Goal: Information Seeking & Learning: Learn about a topic

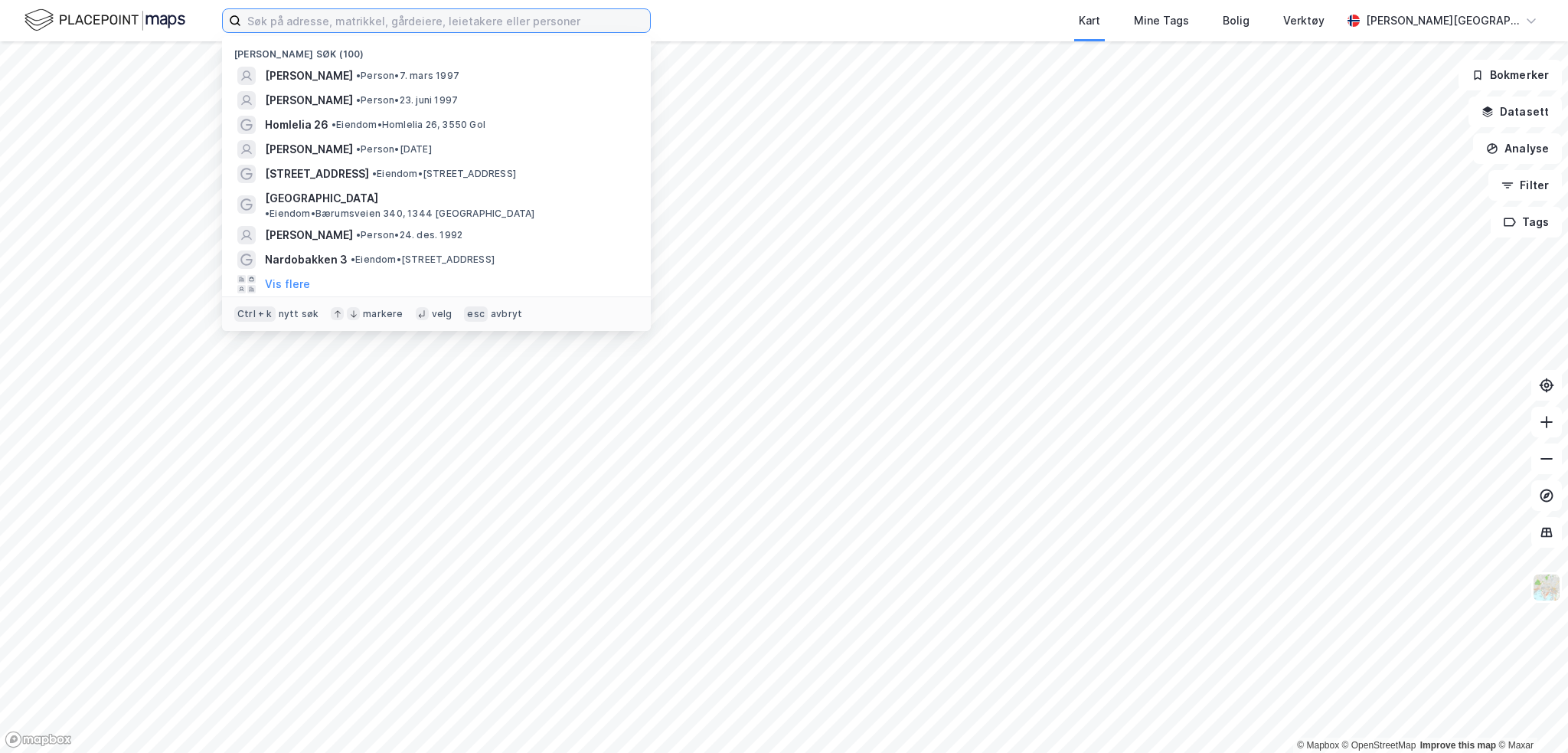
click at [496, 27] on input at bounding box center [445, 21] width 409 height 23
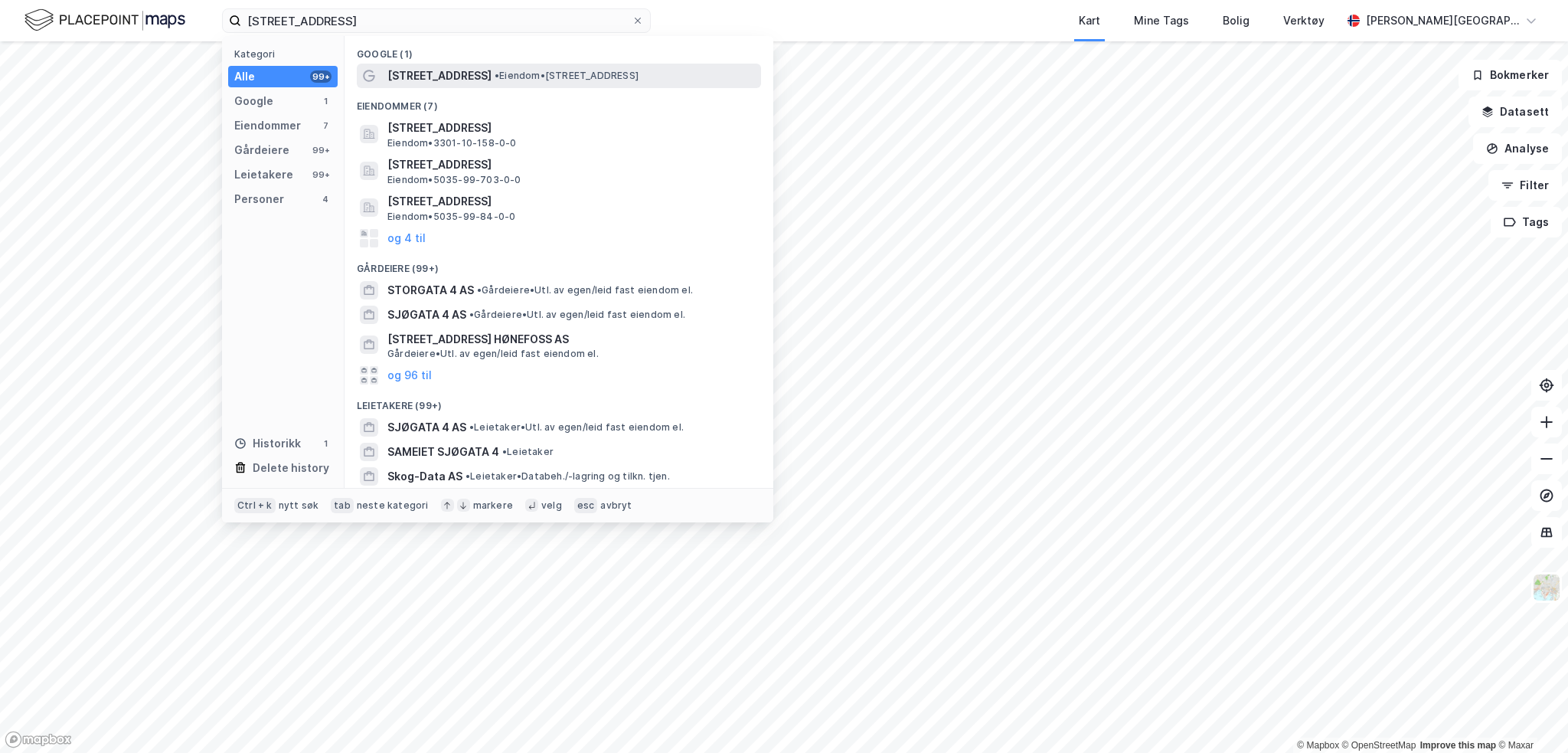
click at [414, 76] on span "[STREET_ADDRESS]" at bounding box center [440, 75] width 104 height 18
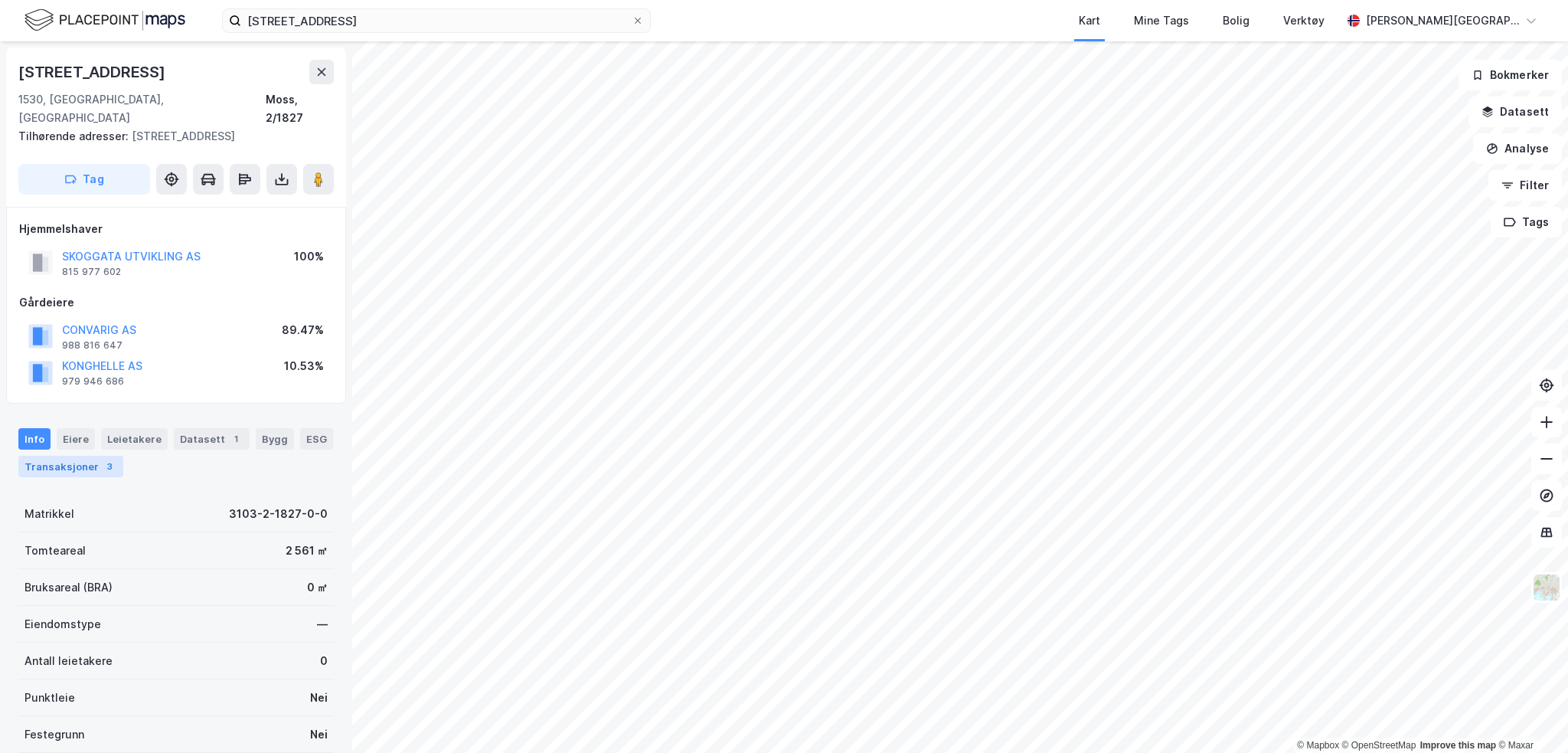
click at [62, 456] on div "Transaksjoner 3" at bounding box center [70, 466] width 105 height 21
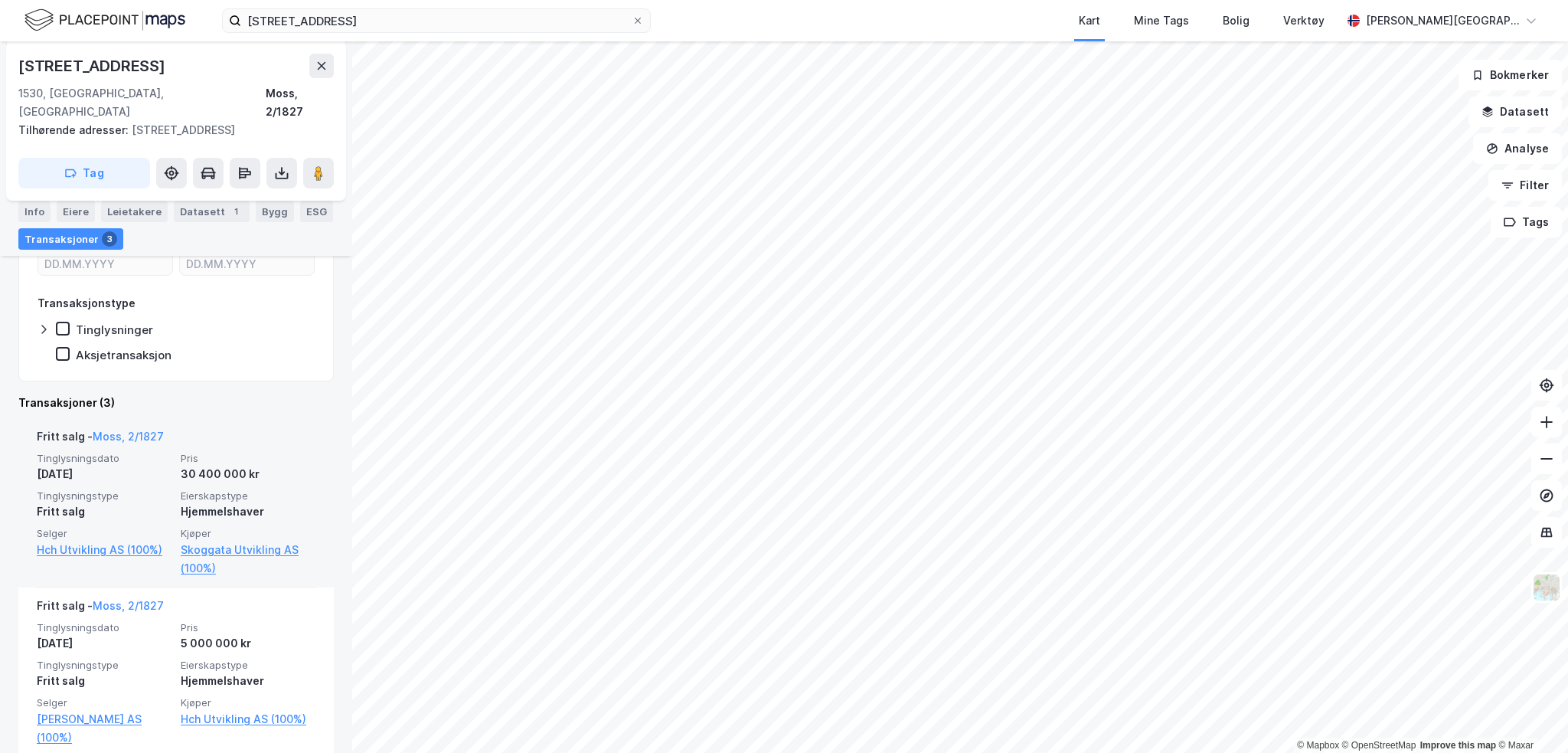
scroll to position [481, 0]
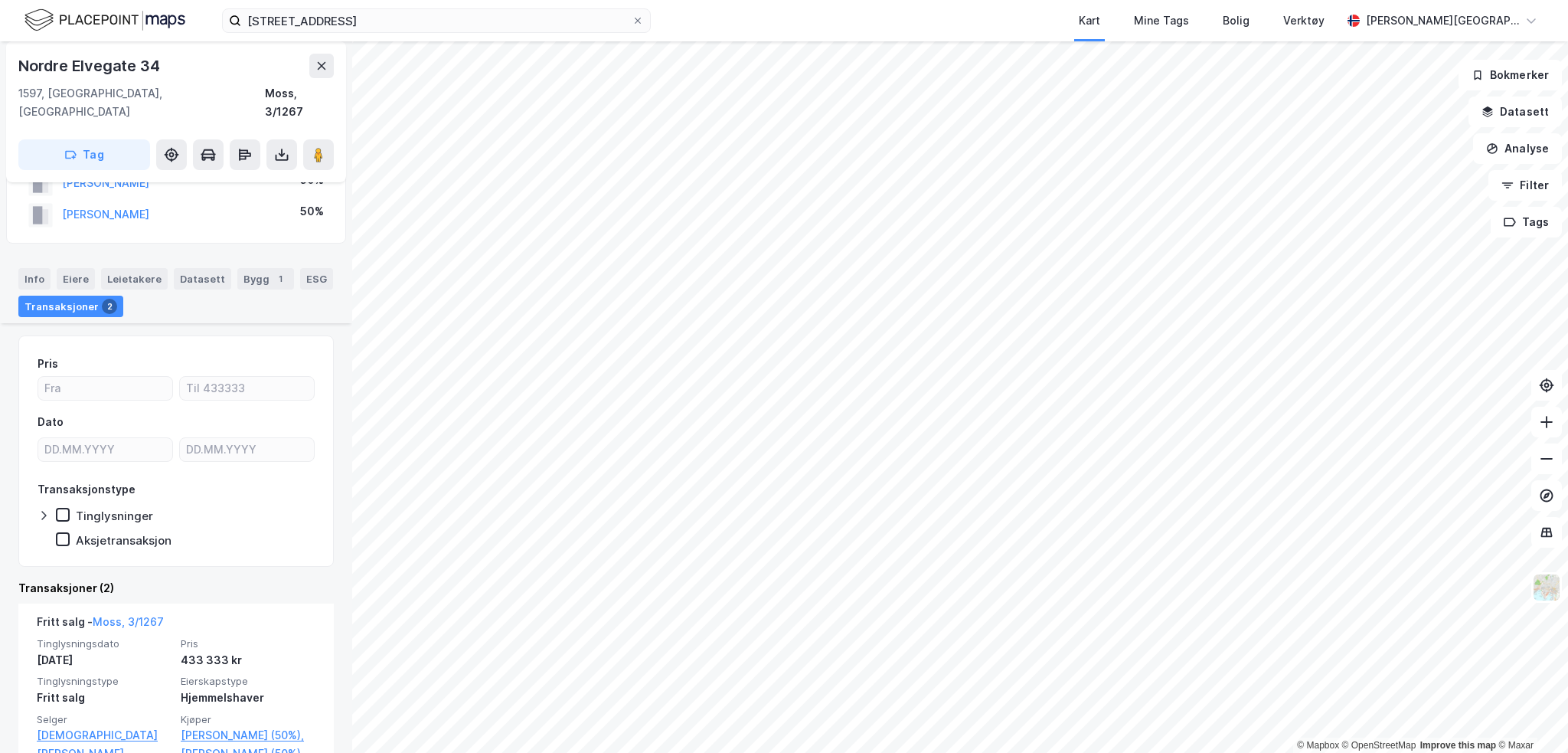
scroll to position [159, 0]
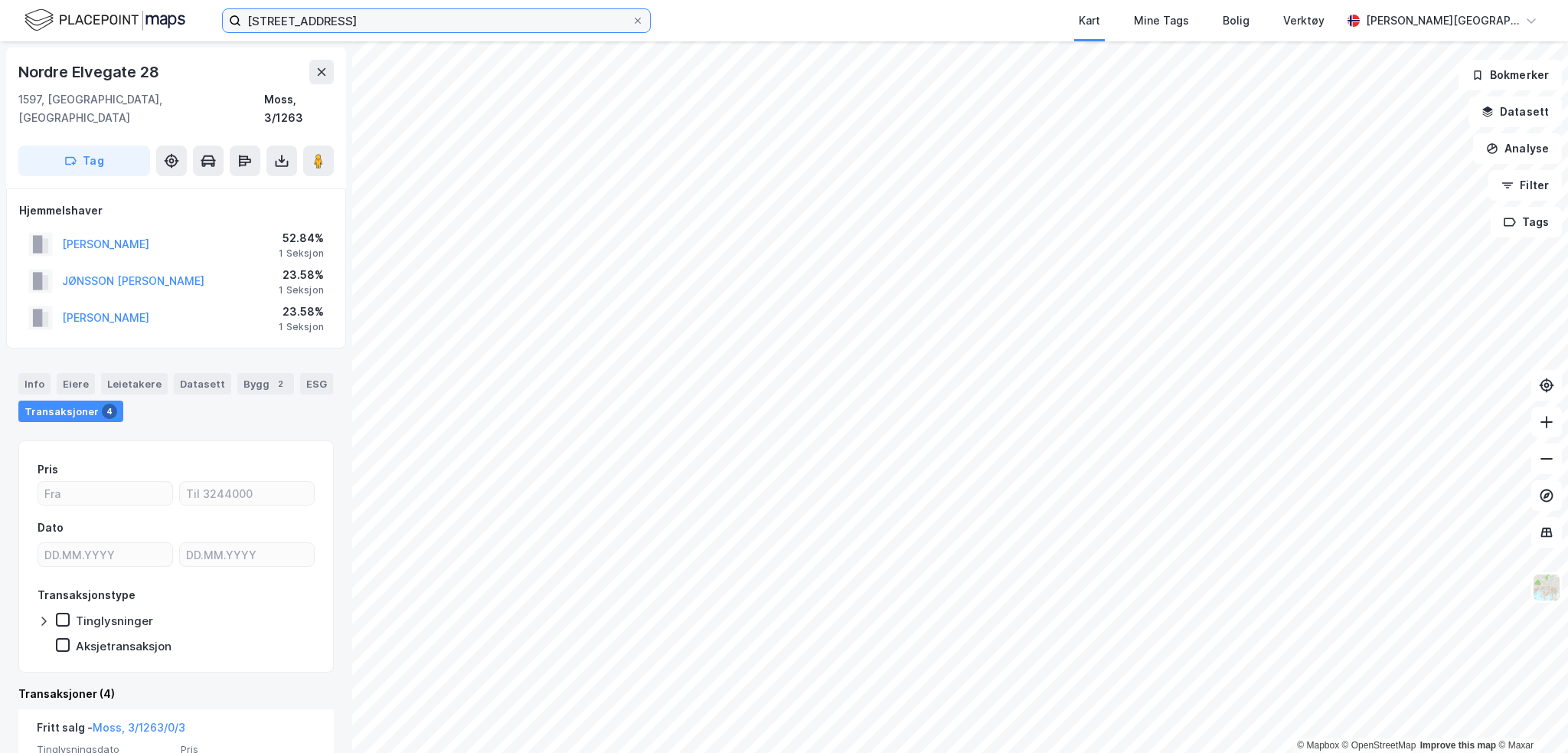
click at [327, 21] on input "[STREET_ADDRESS]" at bounding box center [436, 21] width 391 height 23
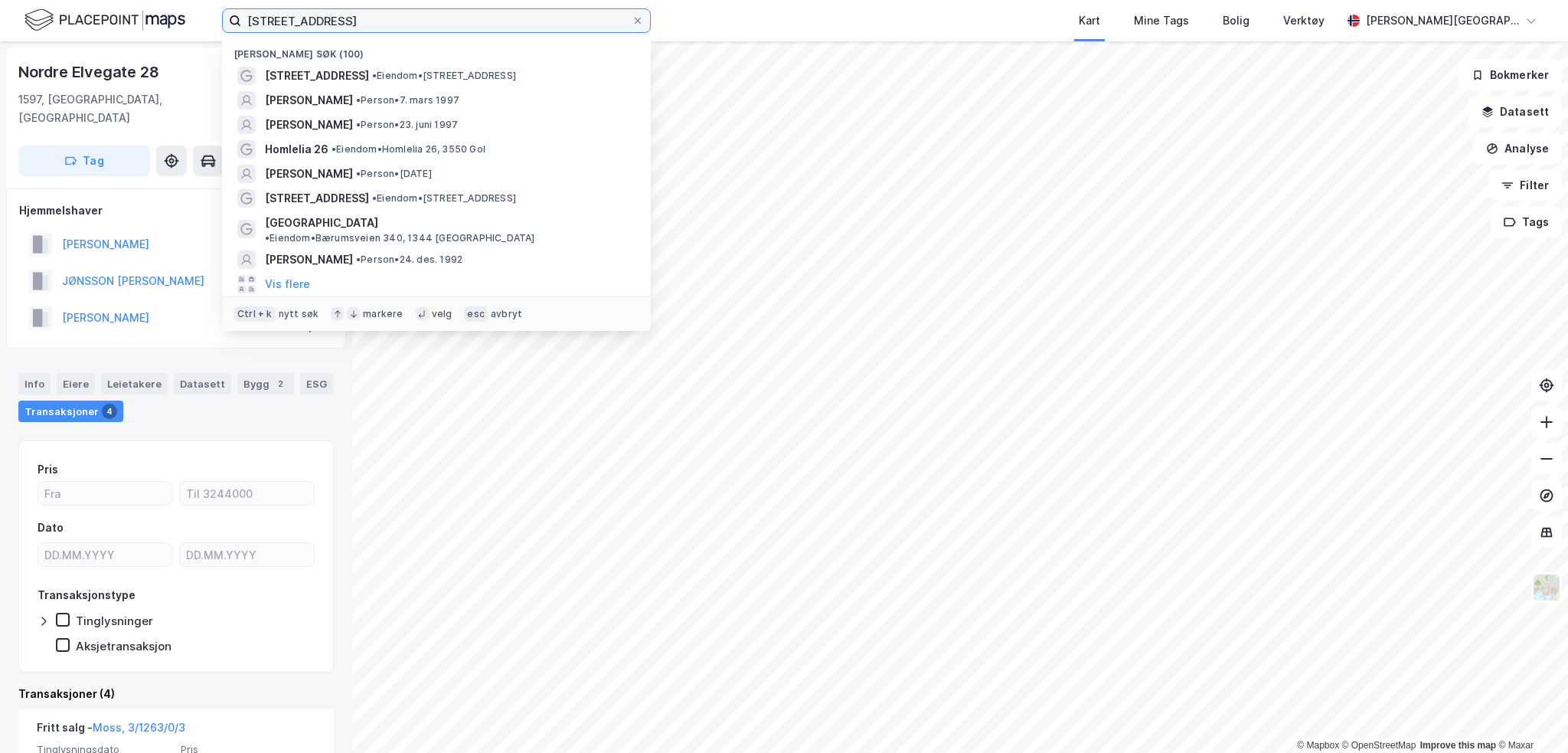
drag, startPoint x: 291, startPoint y: 15, endPoint x: 53, endPoint y: 44, distance: 239.8
click at [51, 44] on div "[STREET_ADDRESS] Nylige søk (100) [STREET_ADDRESS] • Eiendom • [STREET_ADDRESS]…" at bounding box center [784, 376] width 1568 height 753
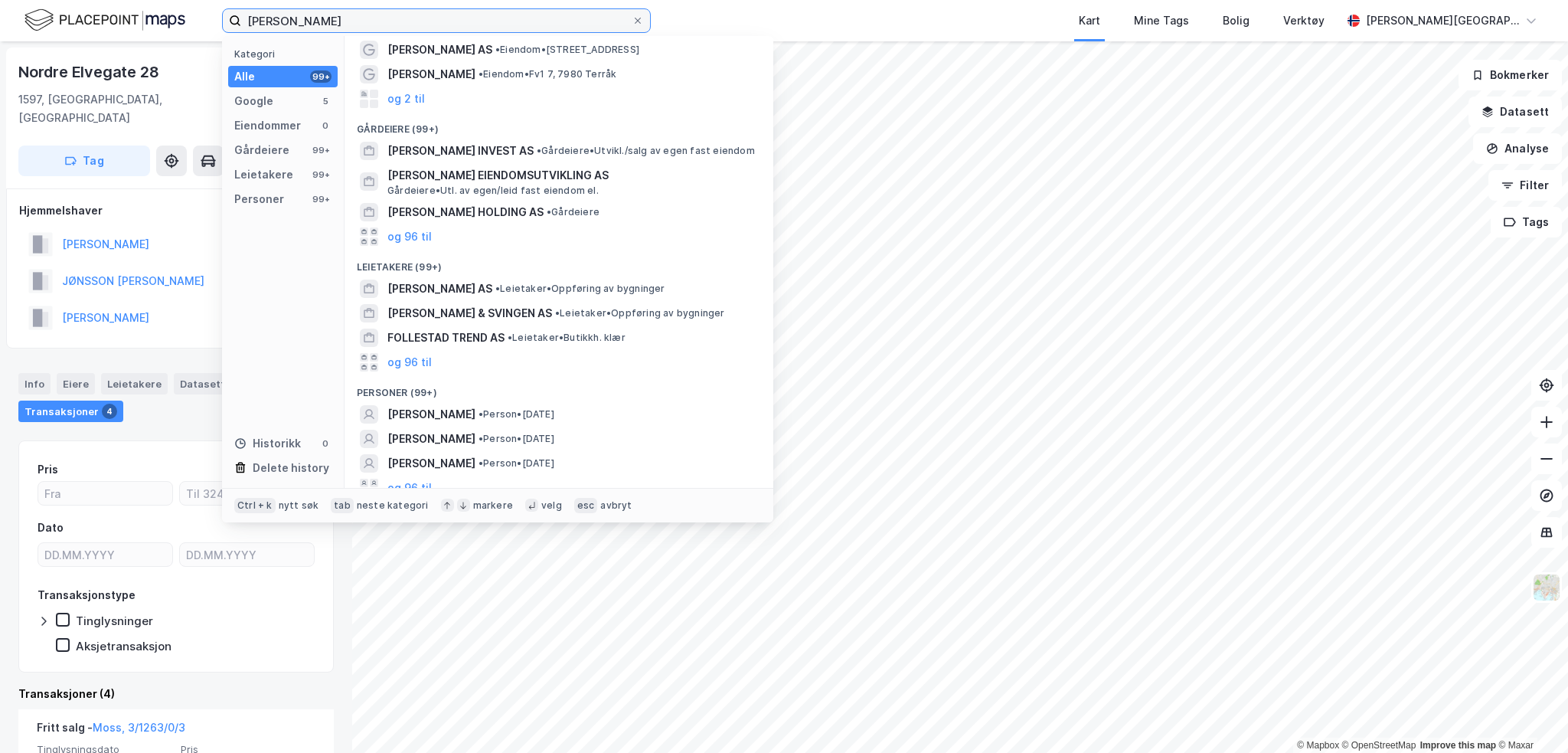
scroll to position [62, 0]
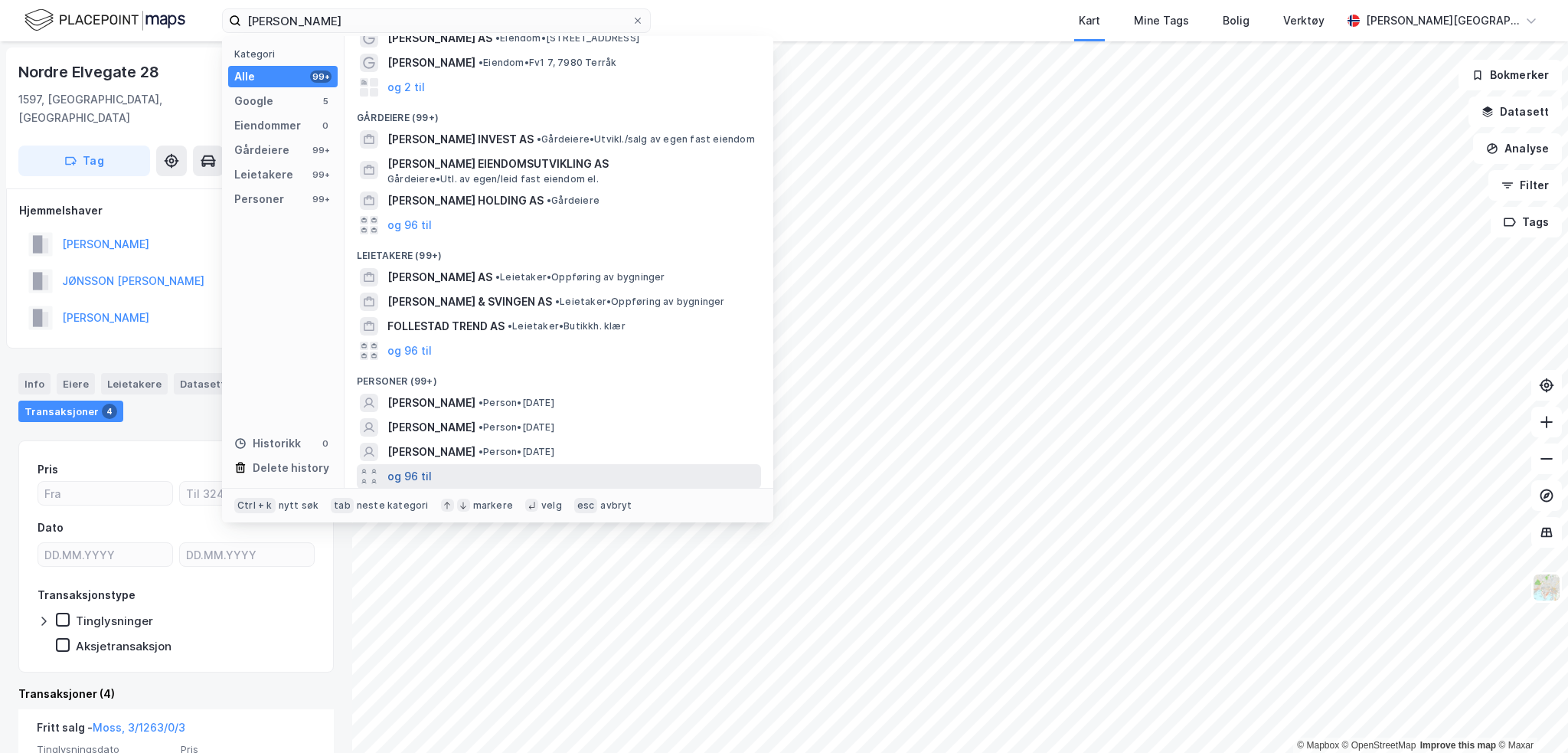
click at [414, 479] on button "og 96 til" at bounding box center [410, 476] width 44 height 18
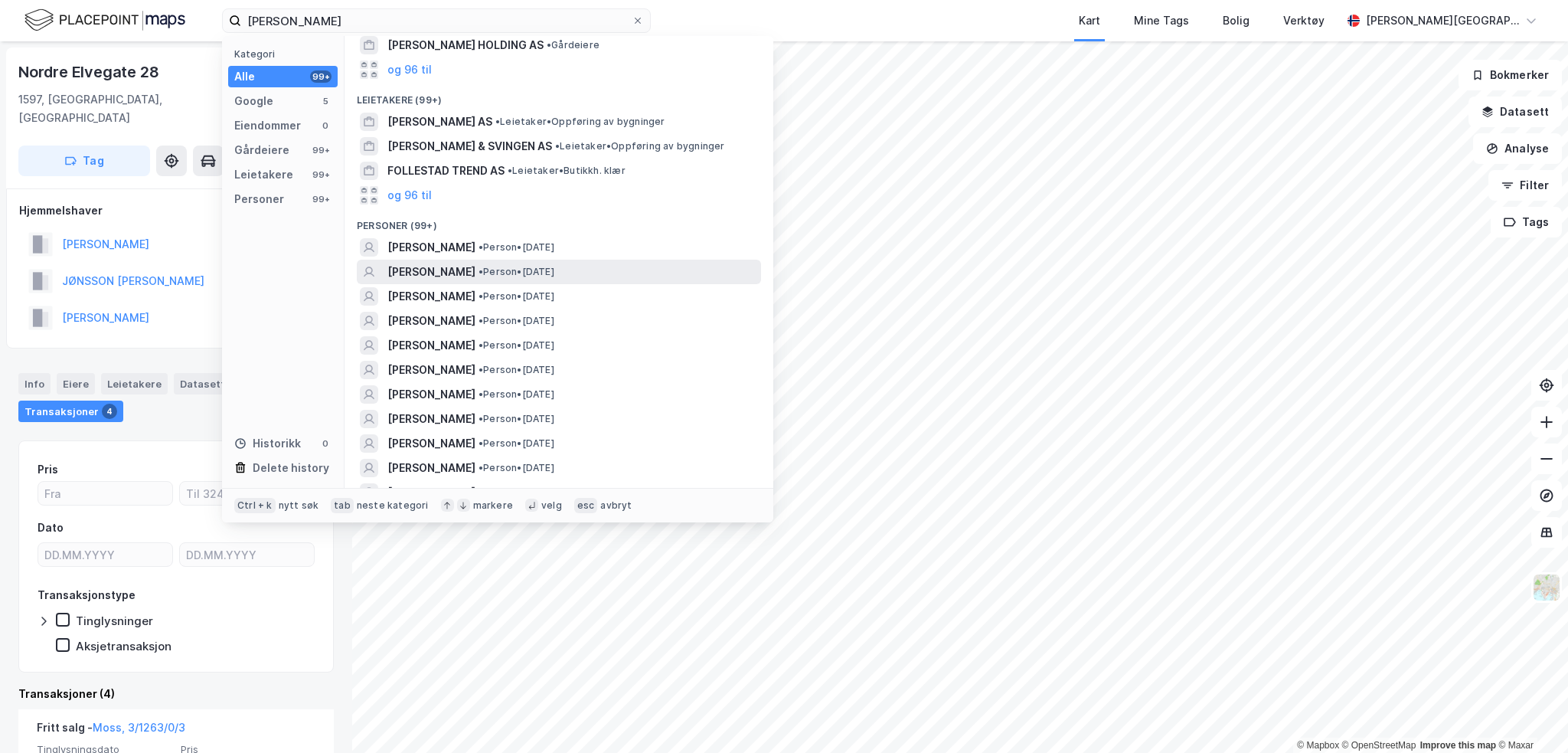
scroll to position [218, 0]
click at [454, 318] on span "[PERSON_NAME]" at bounding box center [431, 320] width 88 height 18
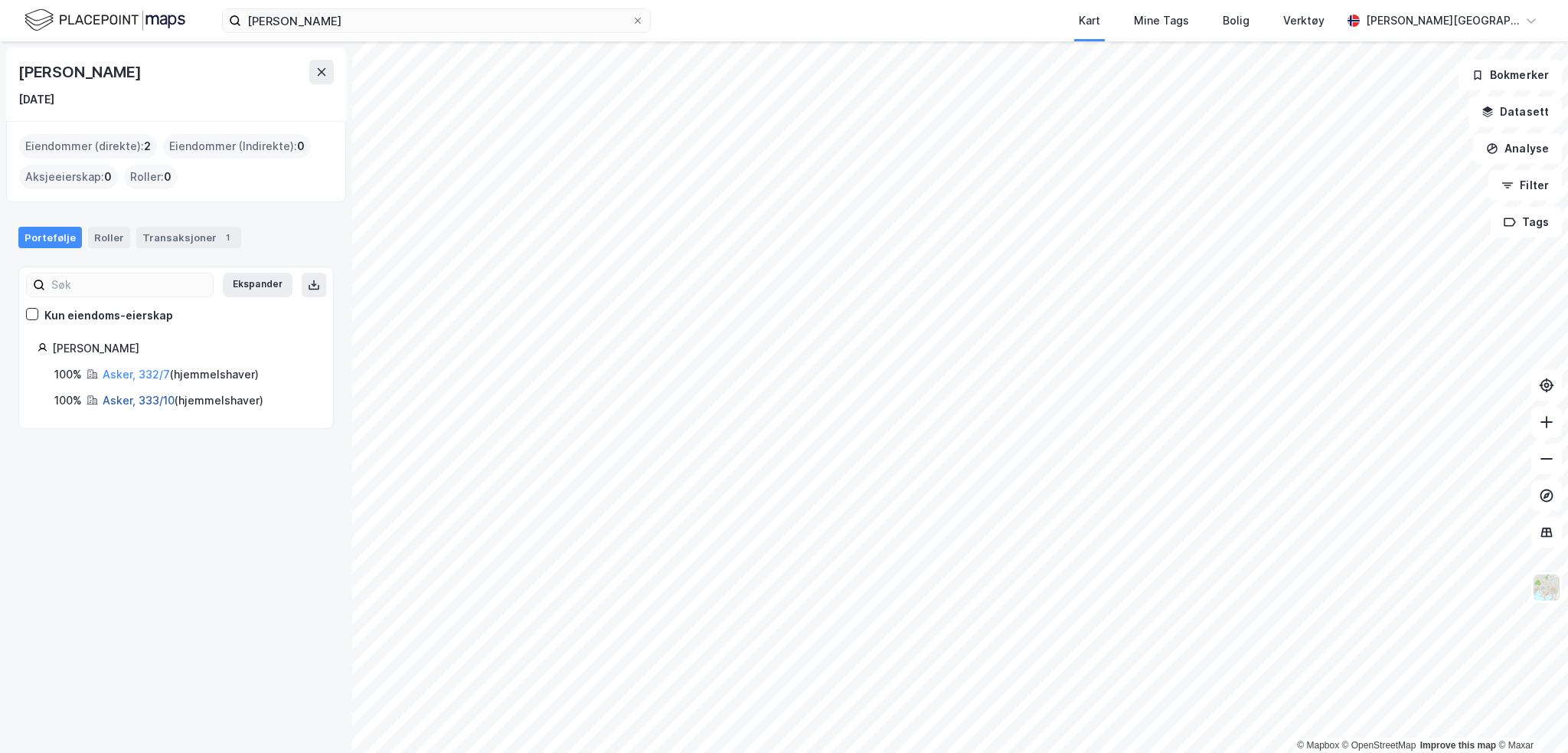
click at [129, 403] on link "Asker, 333/10" at bounding box center [138, 400] width 72 height 13
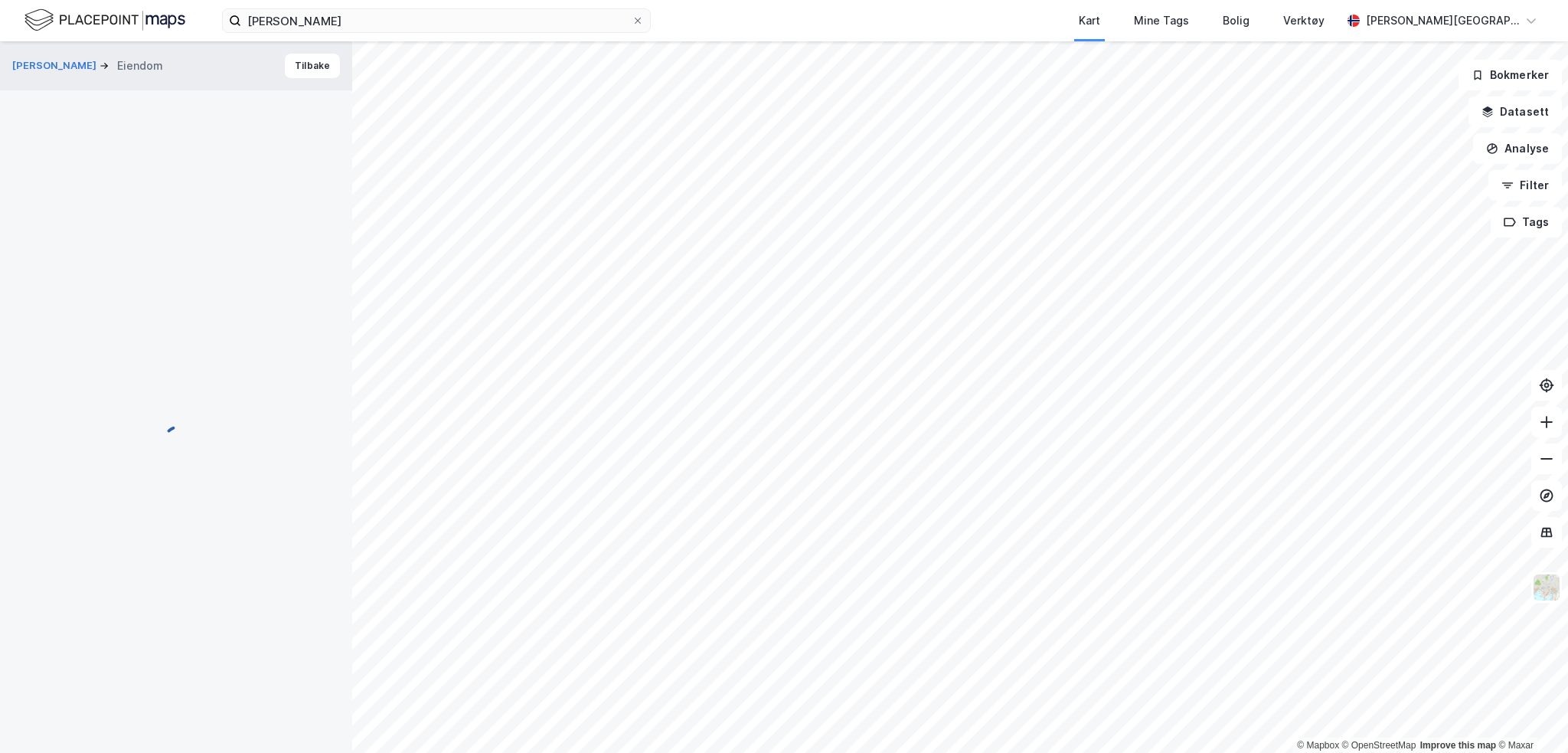
scroll to position [49, 0]
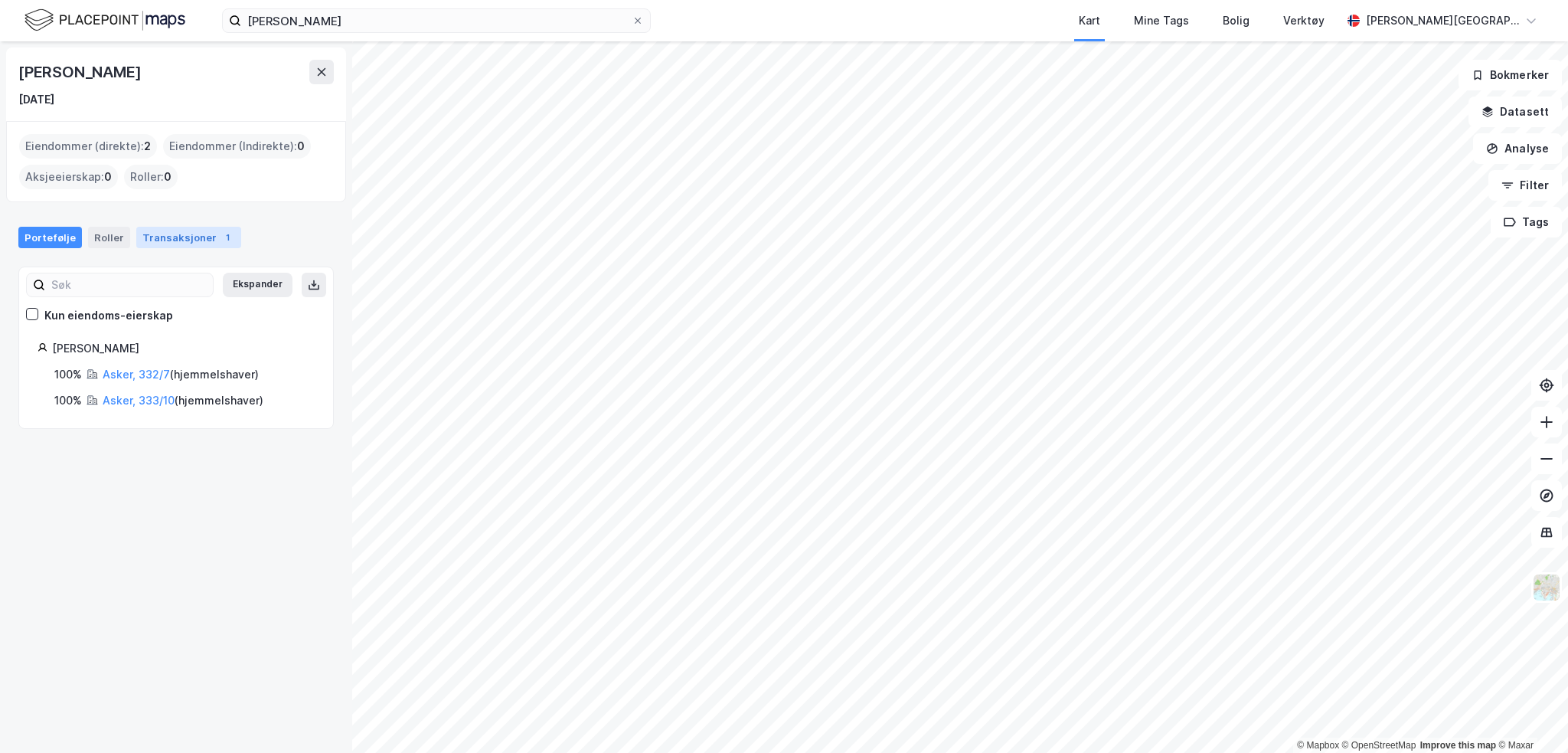
click at [168, 227] on div "Transaksjoner 1" at bounding box center [188, 237] width 105 height 21
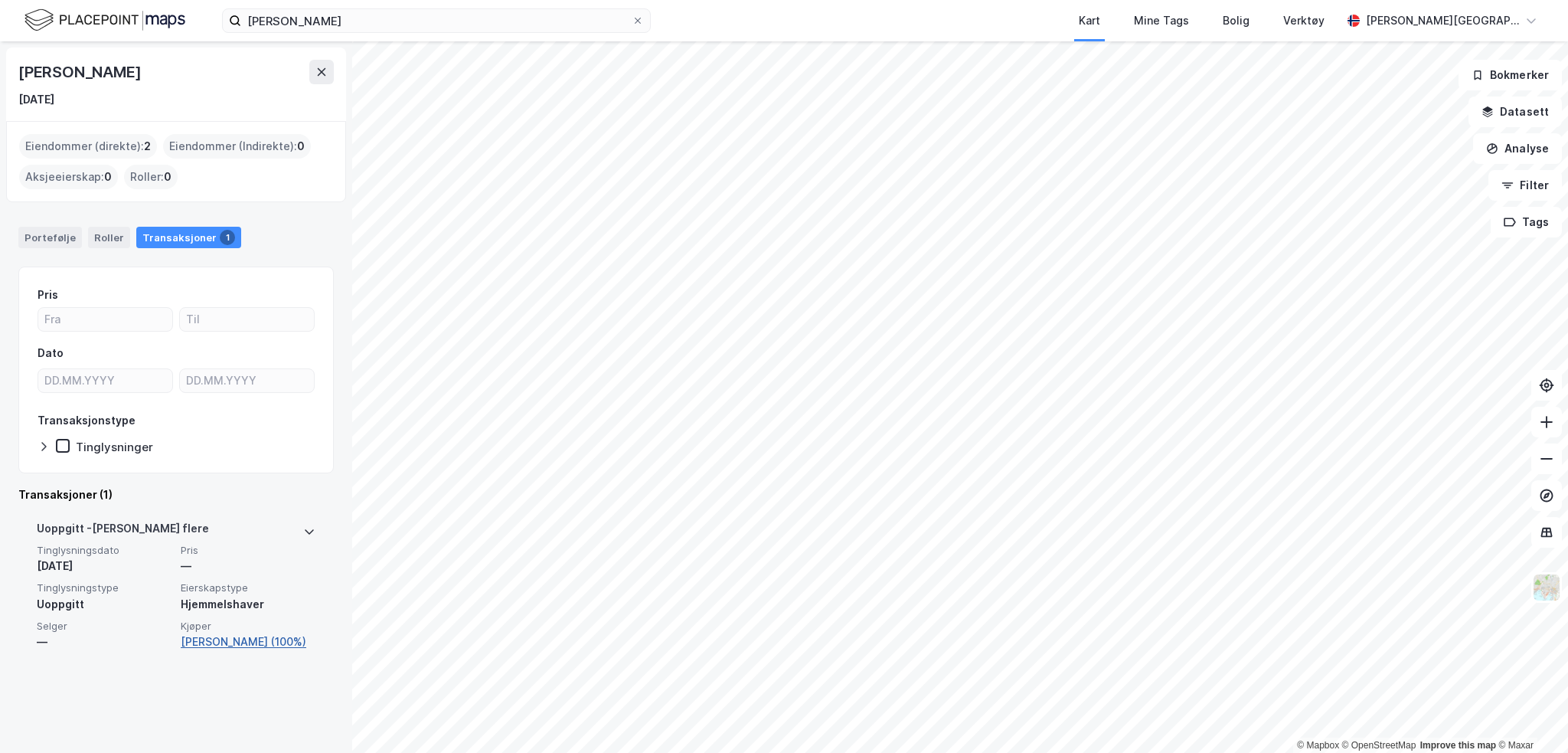
click at [232, 640] on link "[PERSON_NAME] (100%)" at bounding box center [248, 641] width 134 height 18
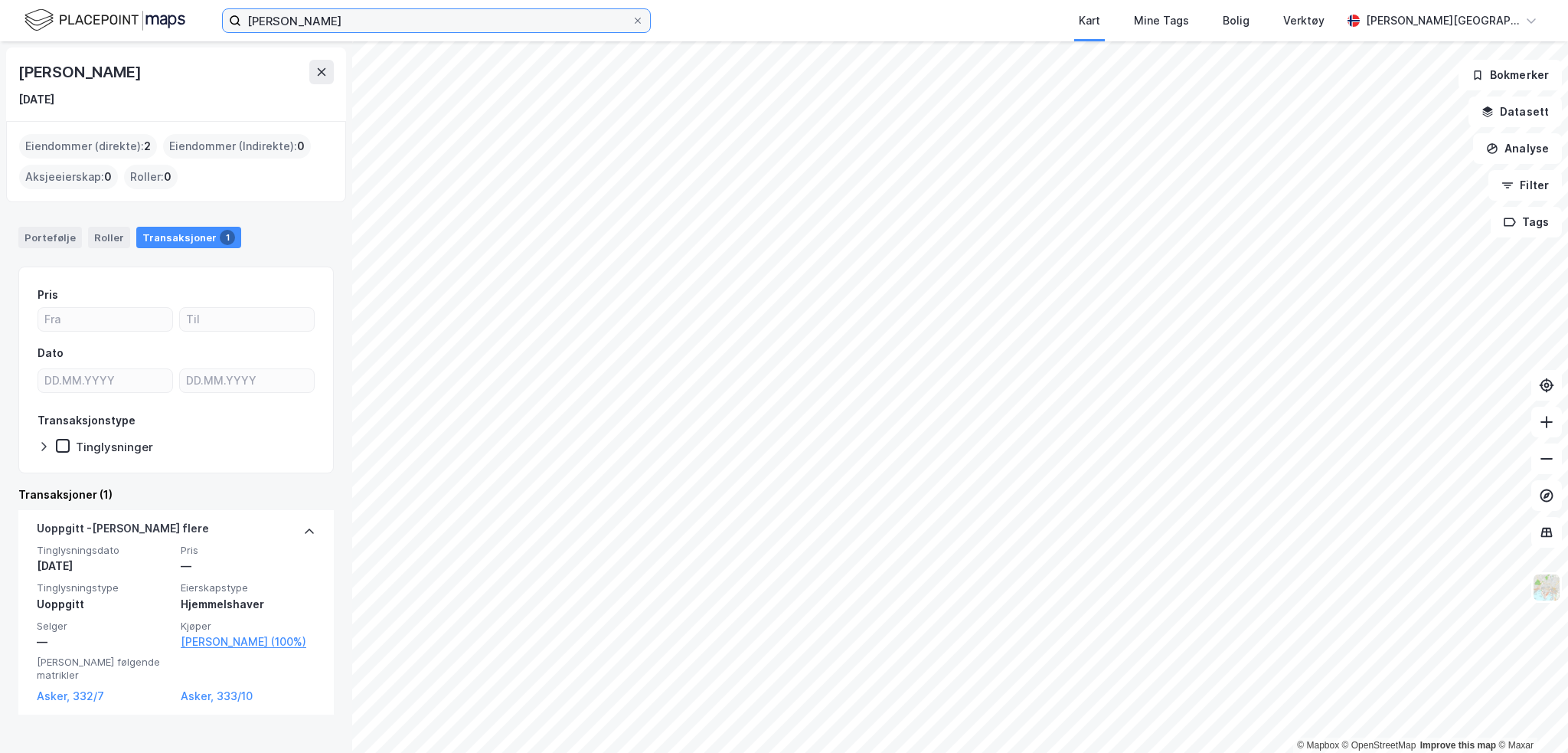
click at [340, 21] on input "[PERSON_NAME]" at bounding box center [436, 21] width 391 height 23
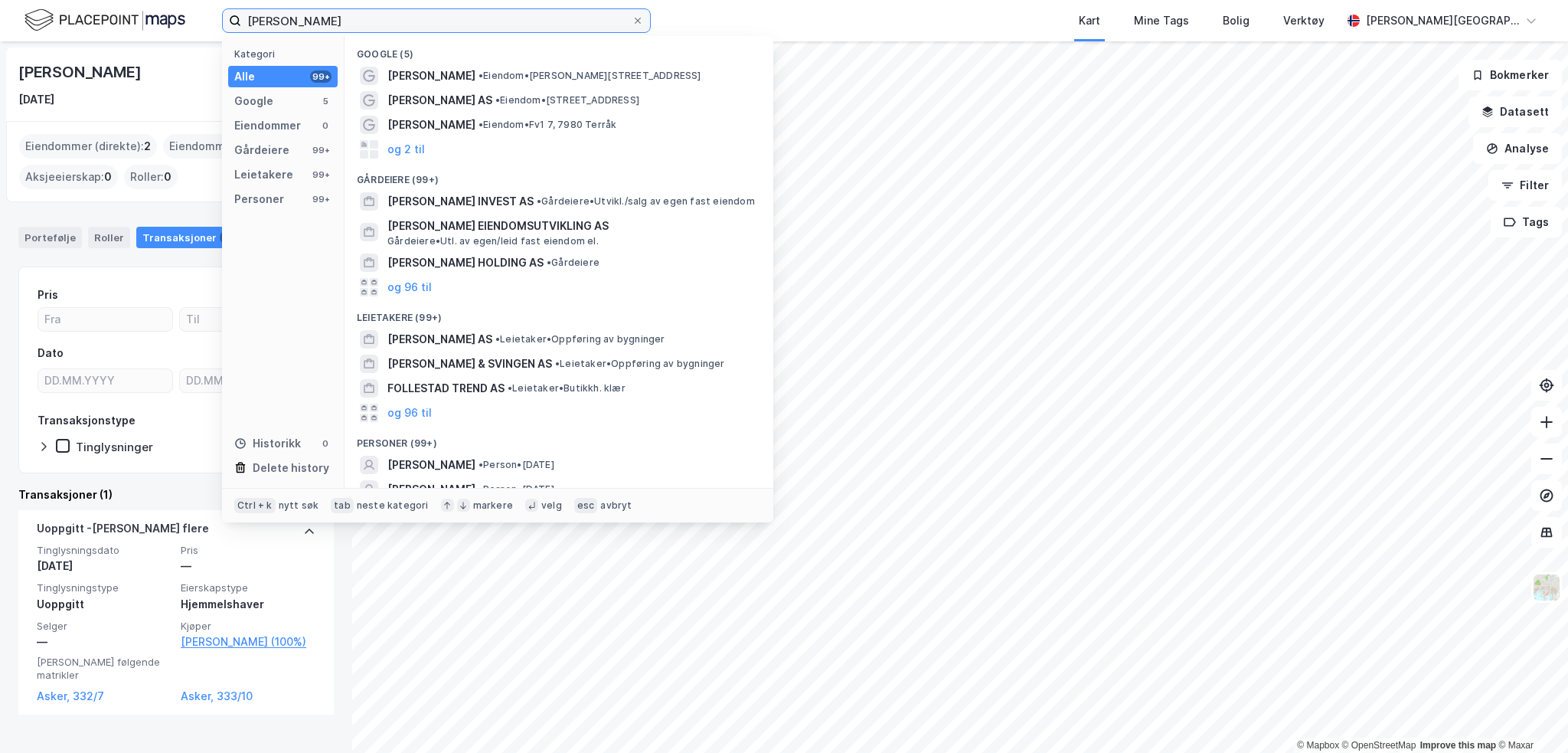
click at [281, 21] on input "[PERSON_NAME]" at bounding box center [436, 21] width 391 height 23
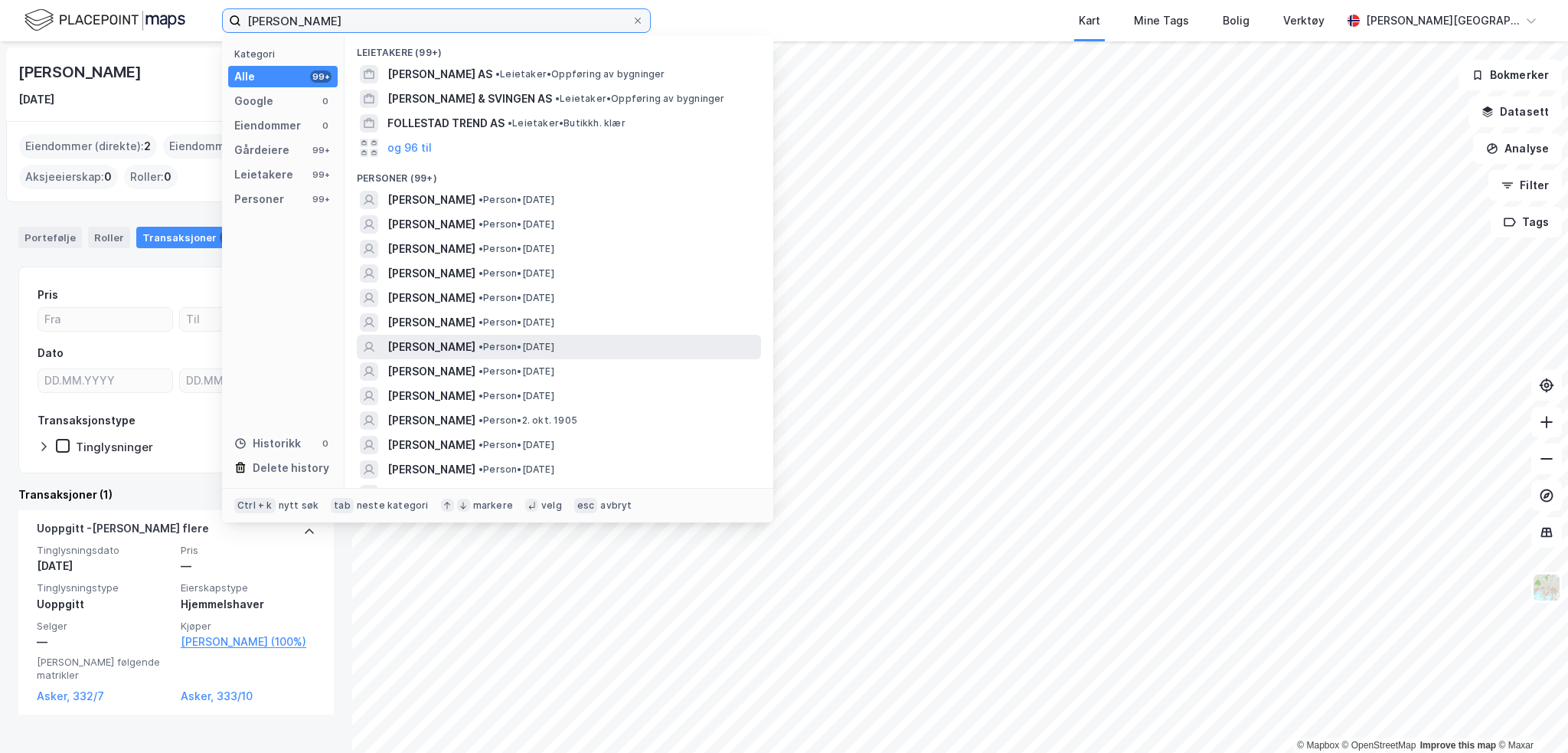
scroll to position [153, 0]
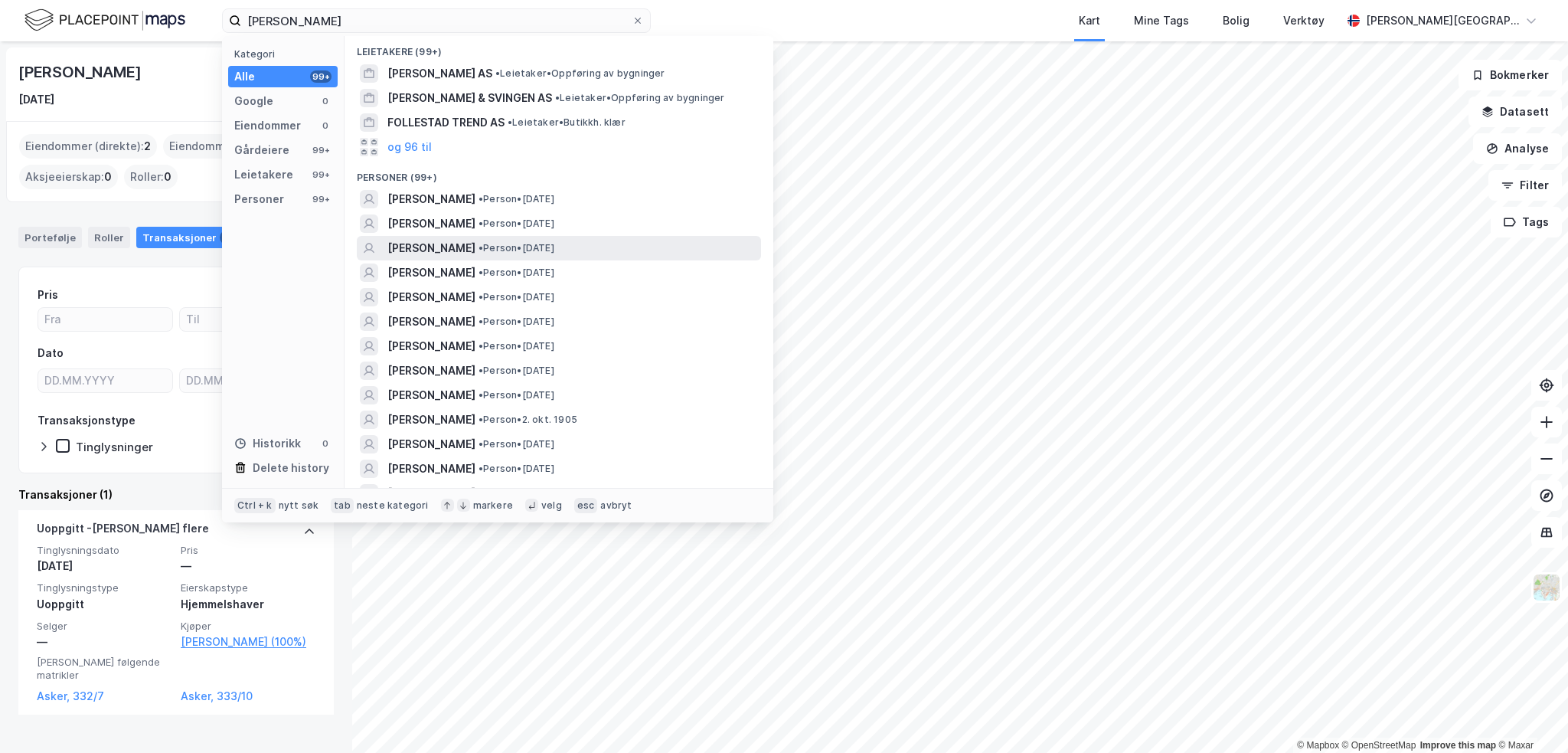
click at [453, 247] on span "[PERSON_NAME]" at bounding box center [431, 248] width 88 height 18
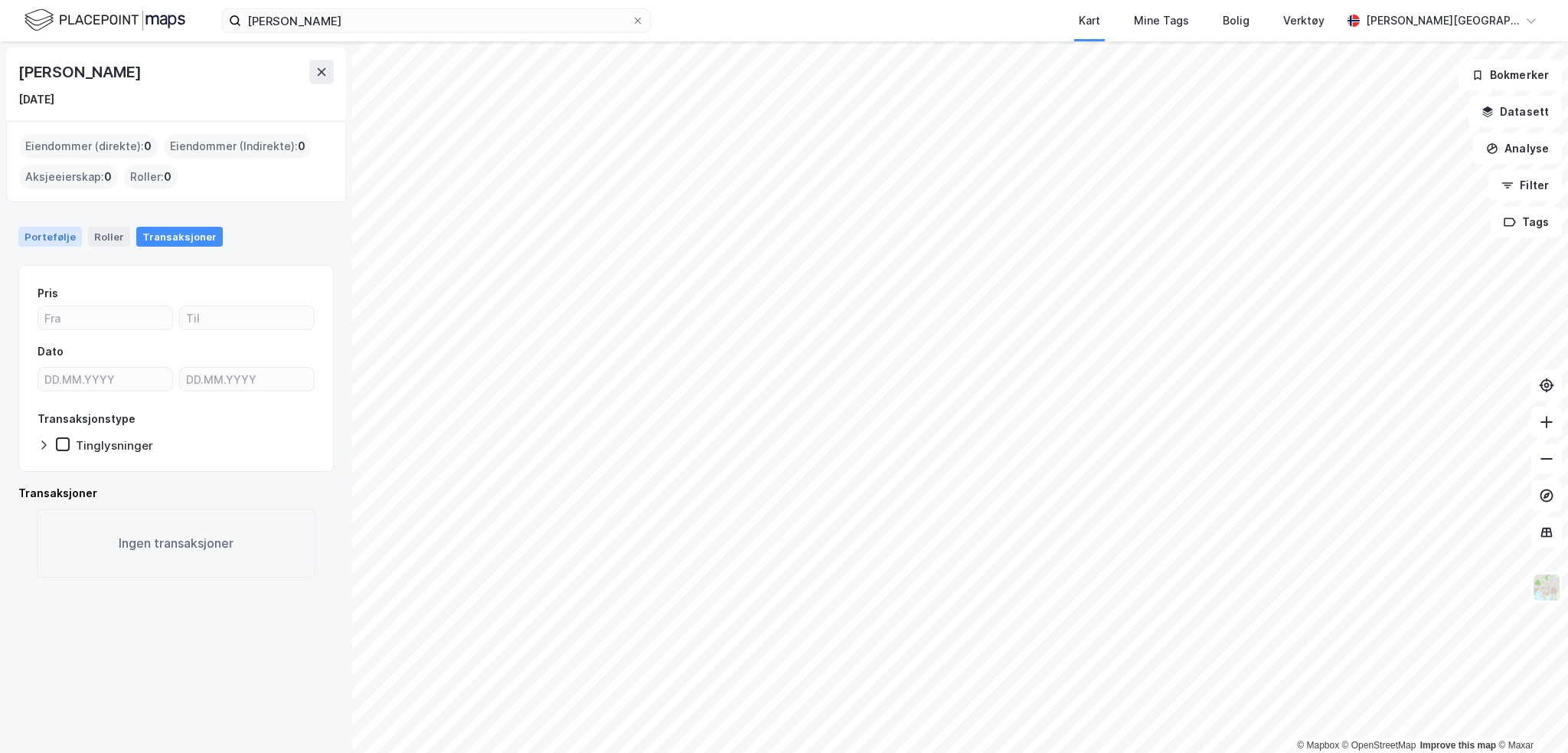
click at [31, 242] on div "Portefølje" at bounding box center [50, 236] width 63 height 20
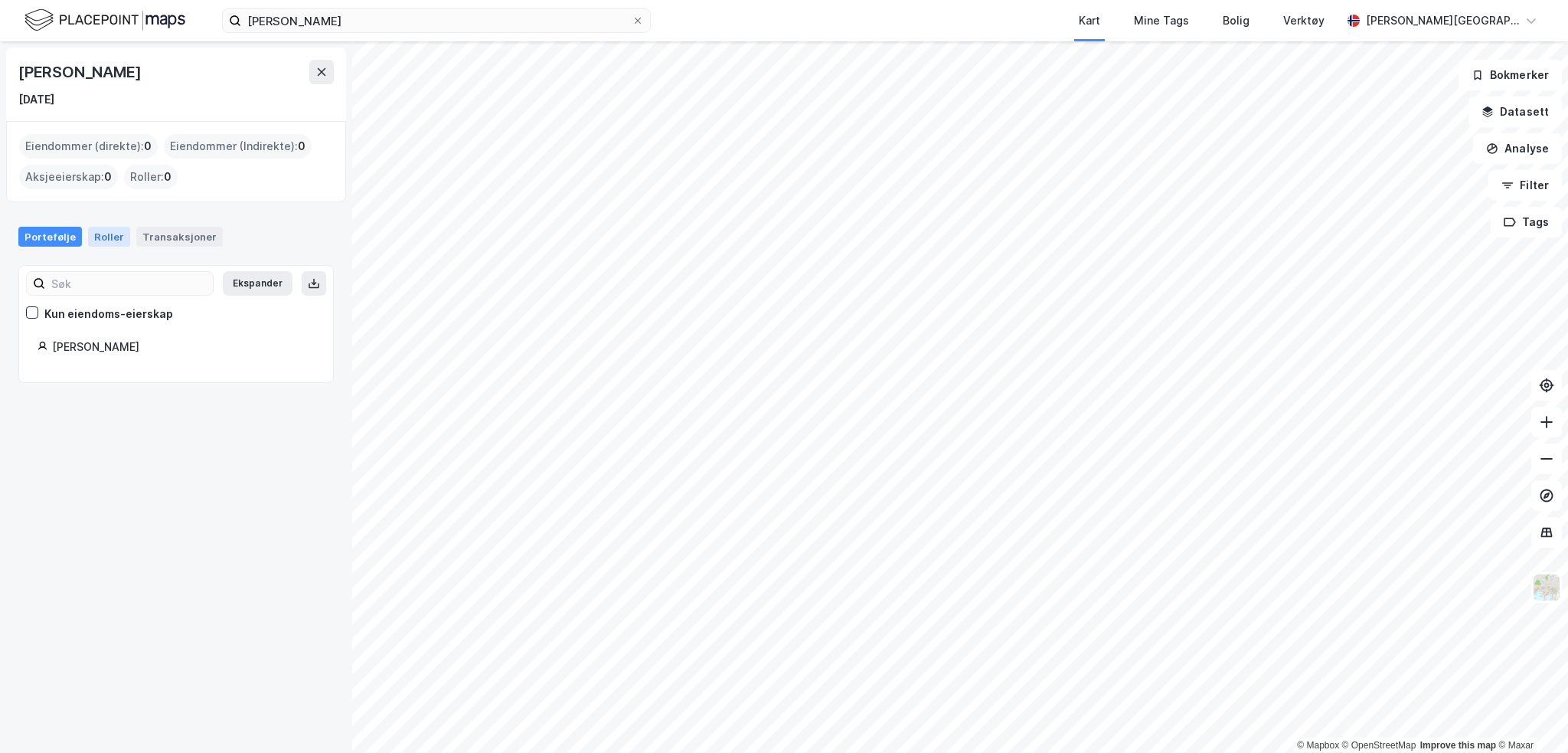
click at [98, 239] on div "Roller" at bounding box center [108, 236] width 42 height 20
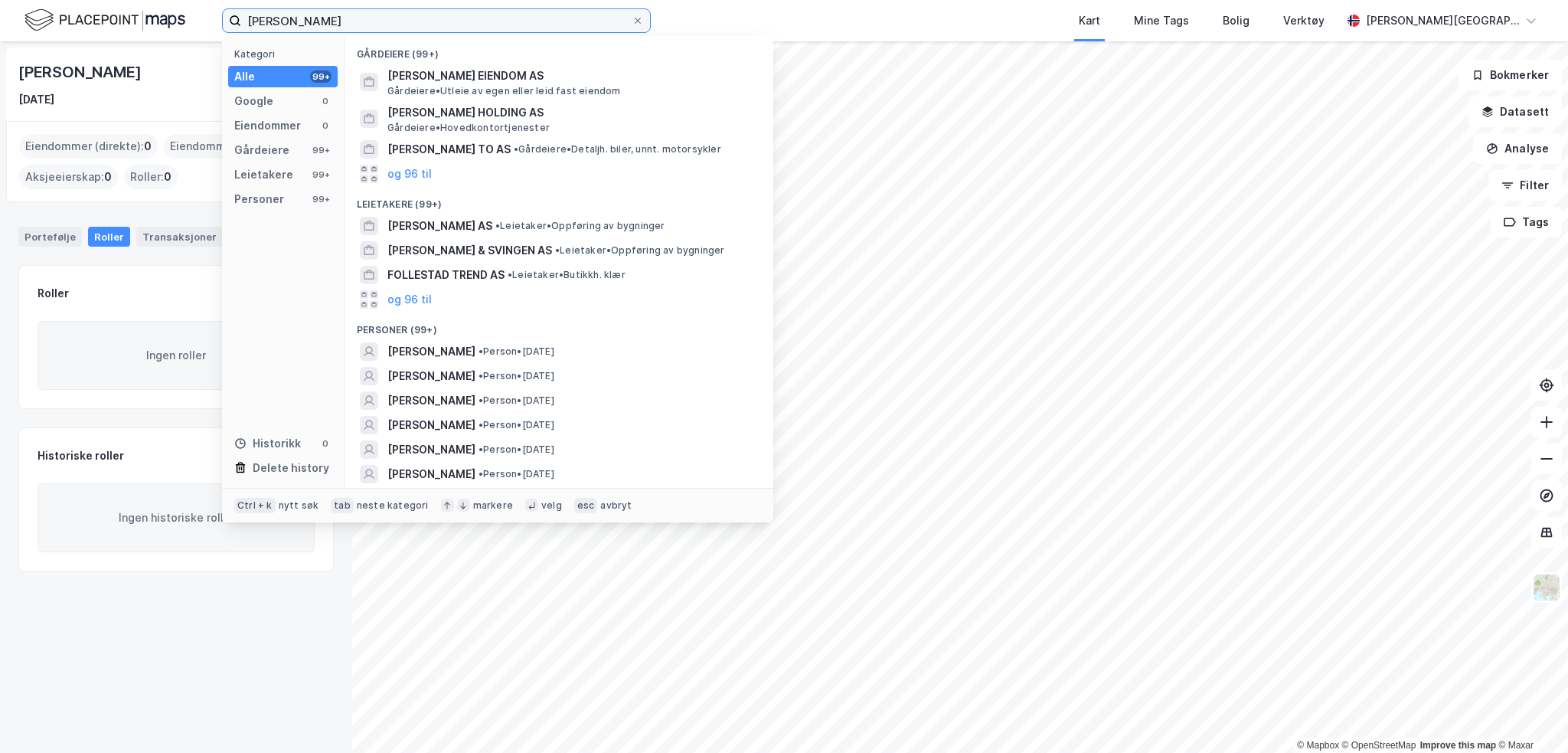
click at [304, 21] on input "[PERSON_NAME]" at bounding box center [436, 21] width 391 height 23
drag, startPoint x: 308, startPoint y: 21, endPoint x: 285, endPoint y: 21, distance: 23.0
click at [285, 21] on input "[PERSON_NAME]" at bounding box center [436, 21] width 391 height 23
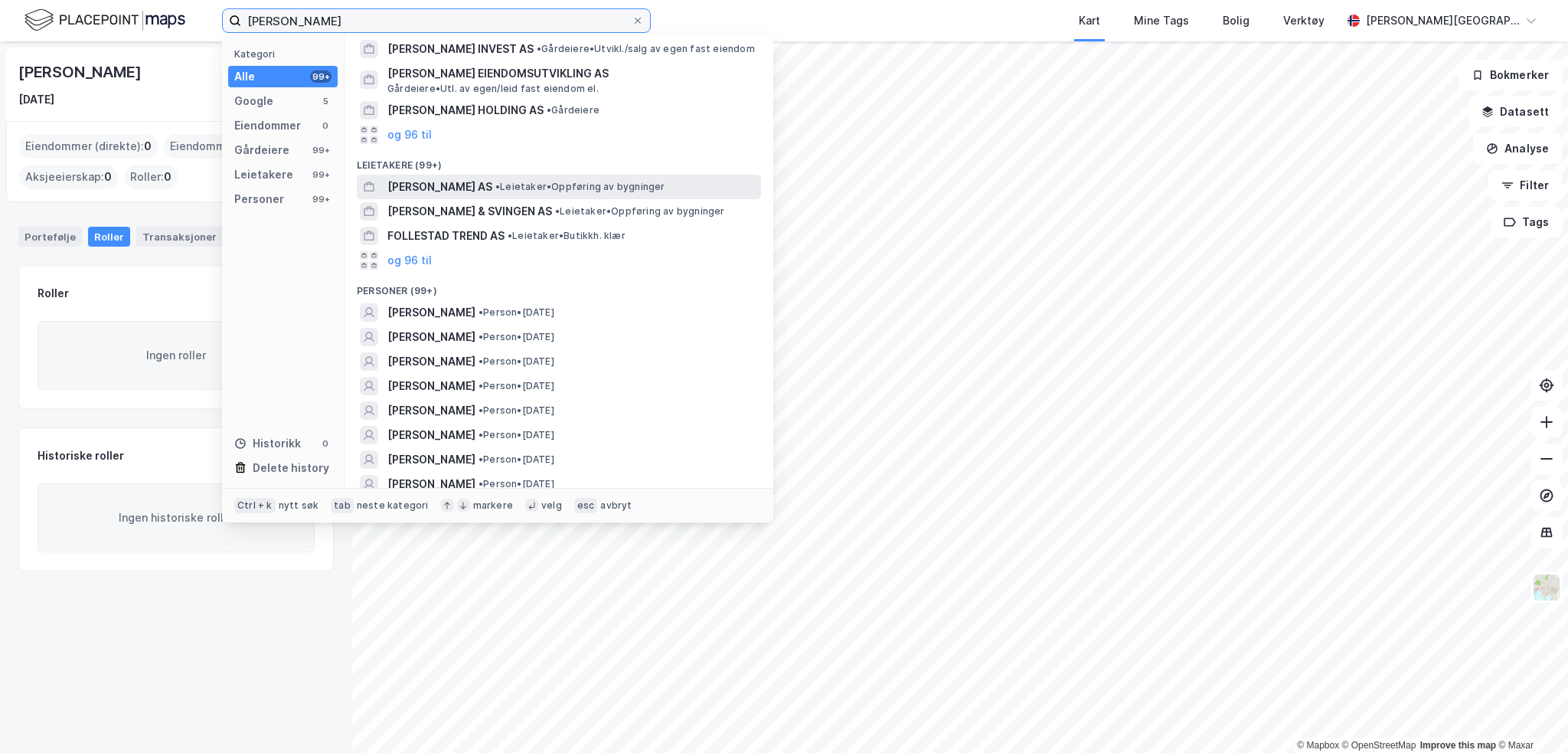
scroll to position [153, 0]
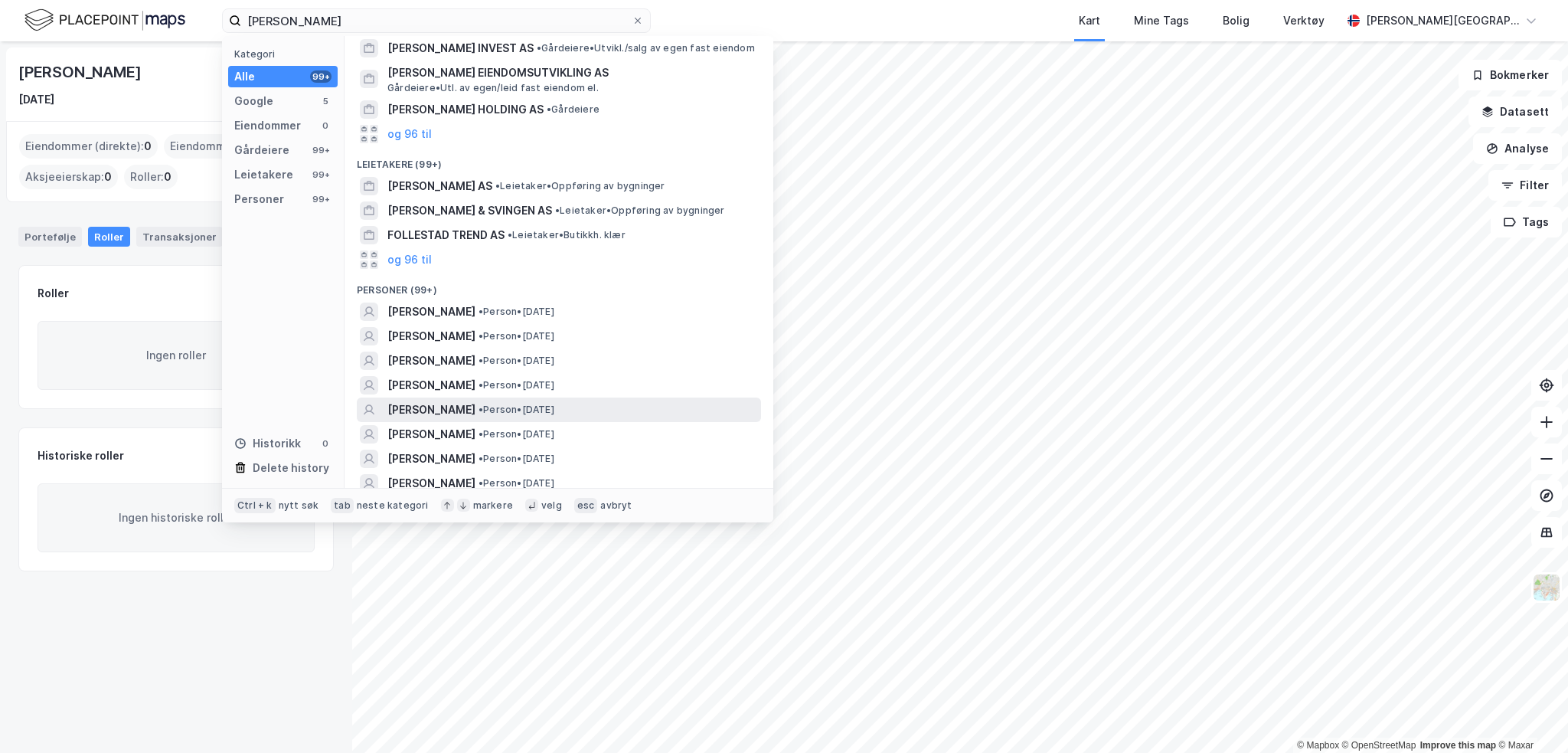
click at [448, 413] on span "[PERSON_NAME]" at bounding box center [431, 409] width 88 height 18
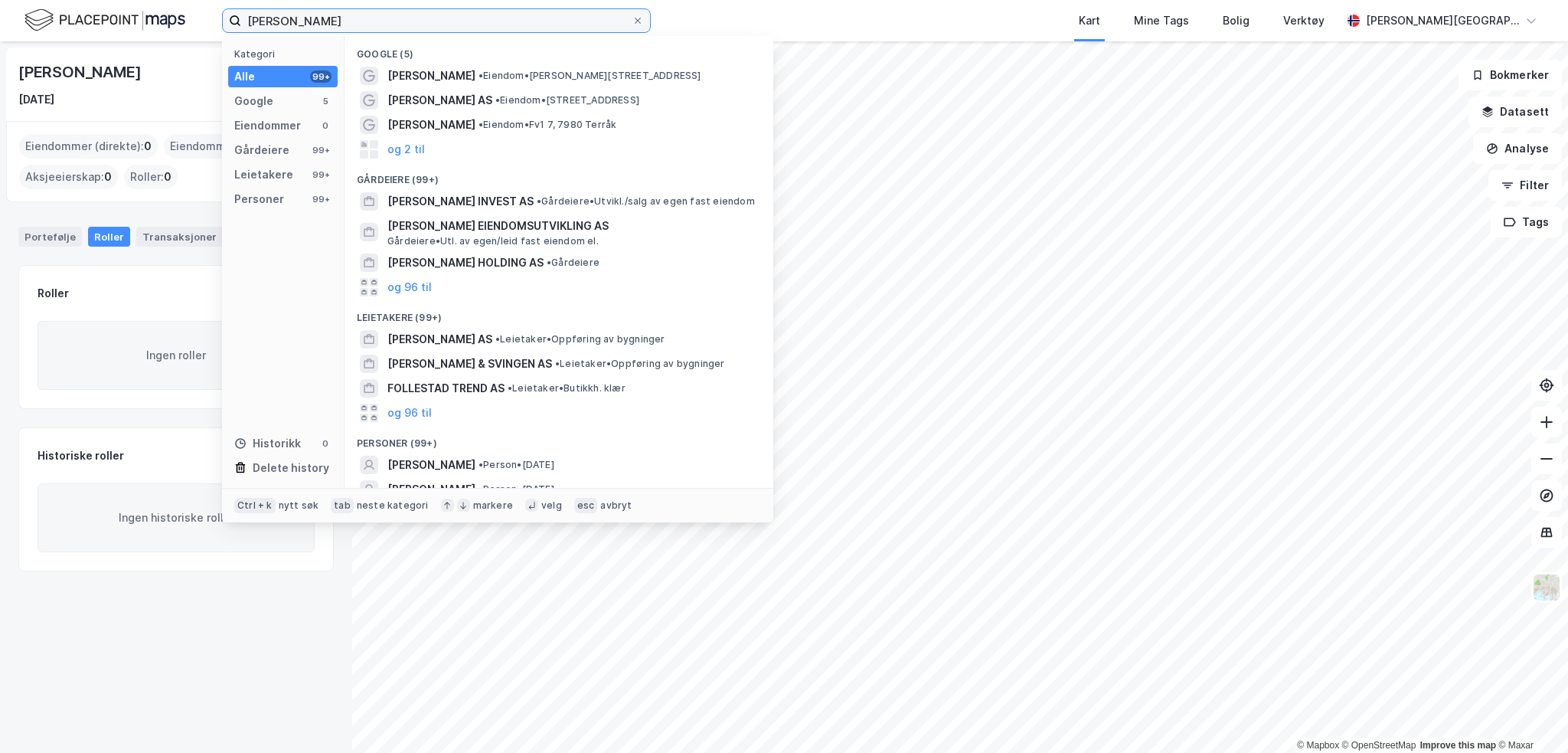
drag, startPoint x: 329, startPoint y: 21, endPoint x: 293, endPoint y: 19, distance: 36.1
click at [293, 19] on input "[PERSON_NAME]" at bounding box center [436, 21] width 391 height 23
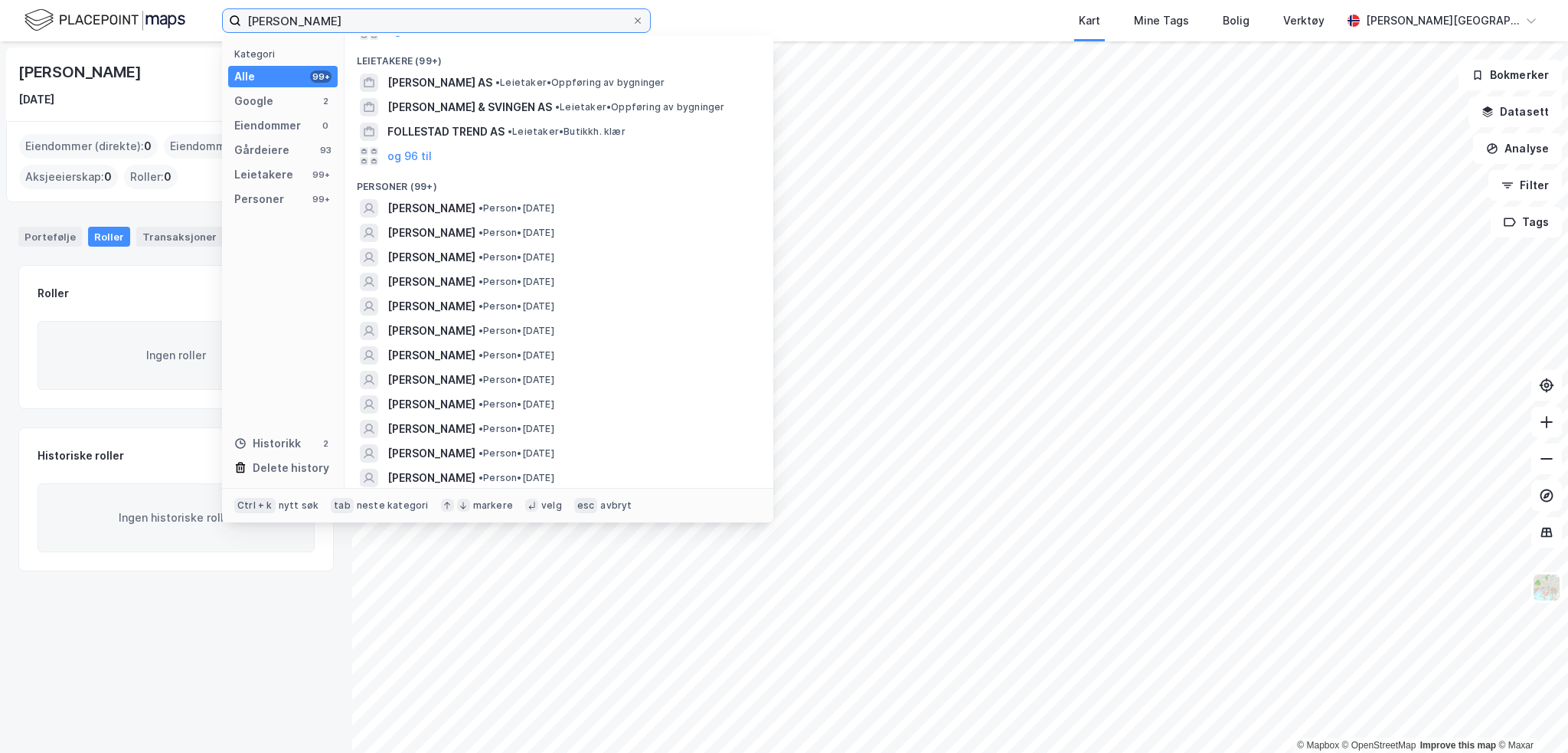
scroll to position [214, 0]
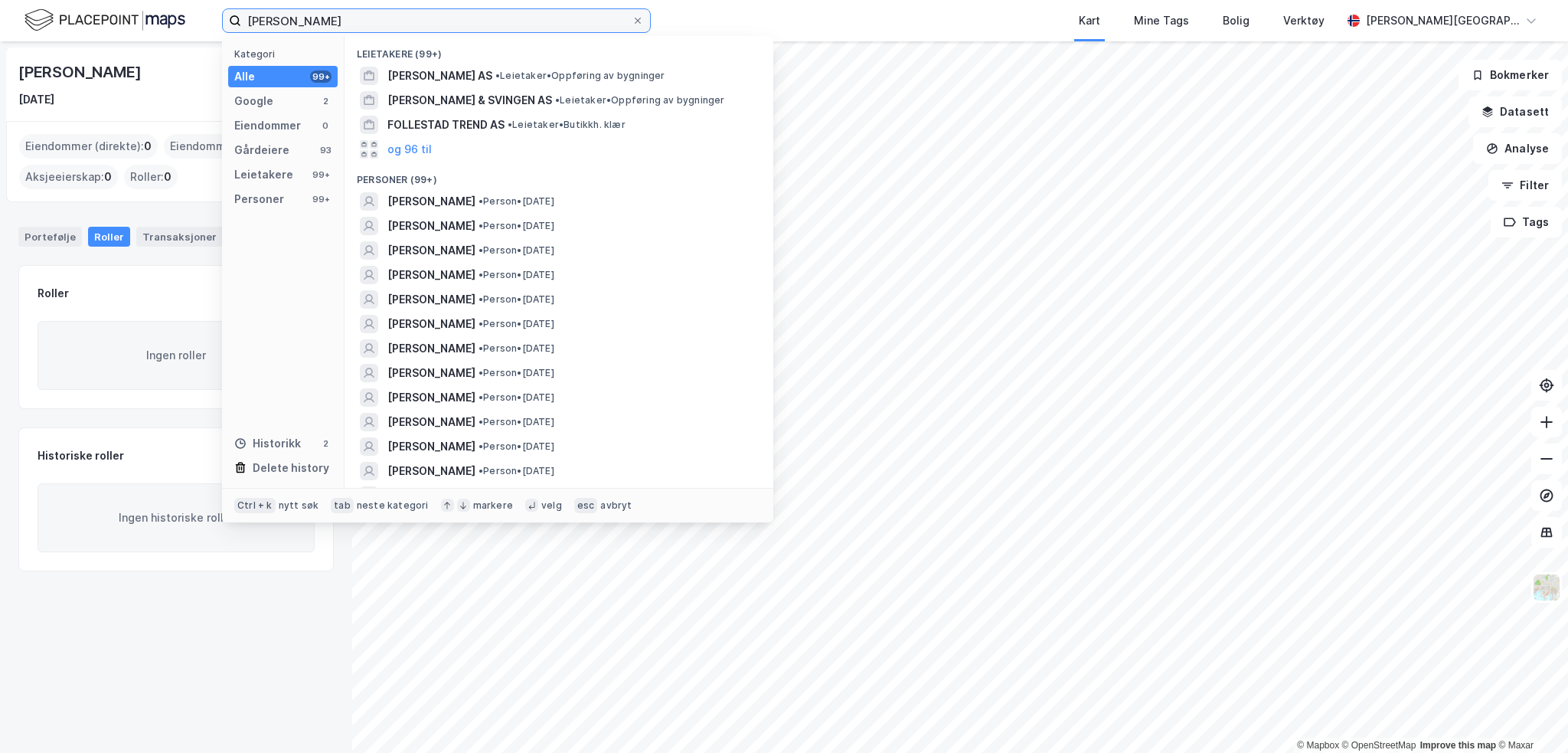
click at [418, 28] on input "[PERSON_NAME]" at bounding box center [436, 21] width 391 height 23
drag, startPoint x: 281, startPoint y: 20, endPoint x: 36, endPoint y: 69, distance: 249.9
click at [36, 69] on div "[PERSON_NAME] Kategori Alle 99+ Google 2 Eiendommer 0 Gårdeiere 93 Leietakere 9…" at bounding box center [784, 376] width 1568 height 753
type input "[PERSON_NAME]"
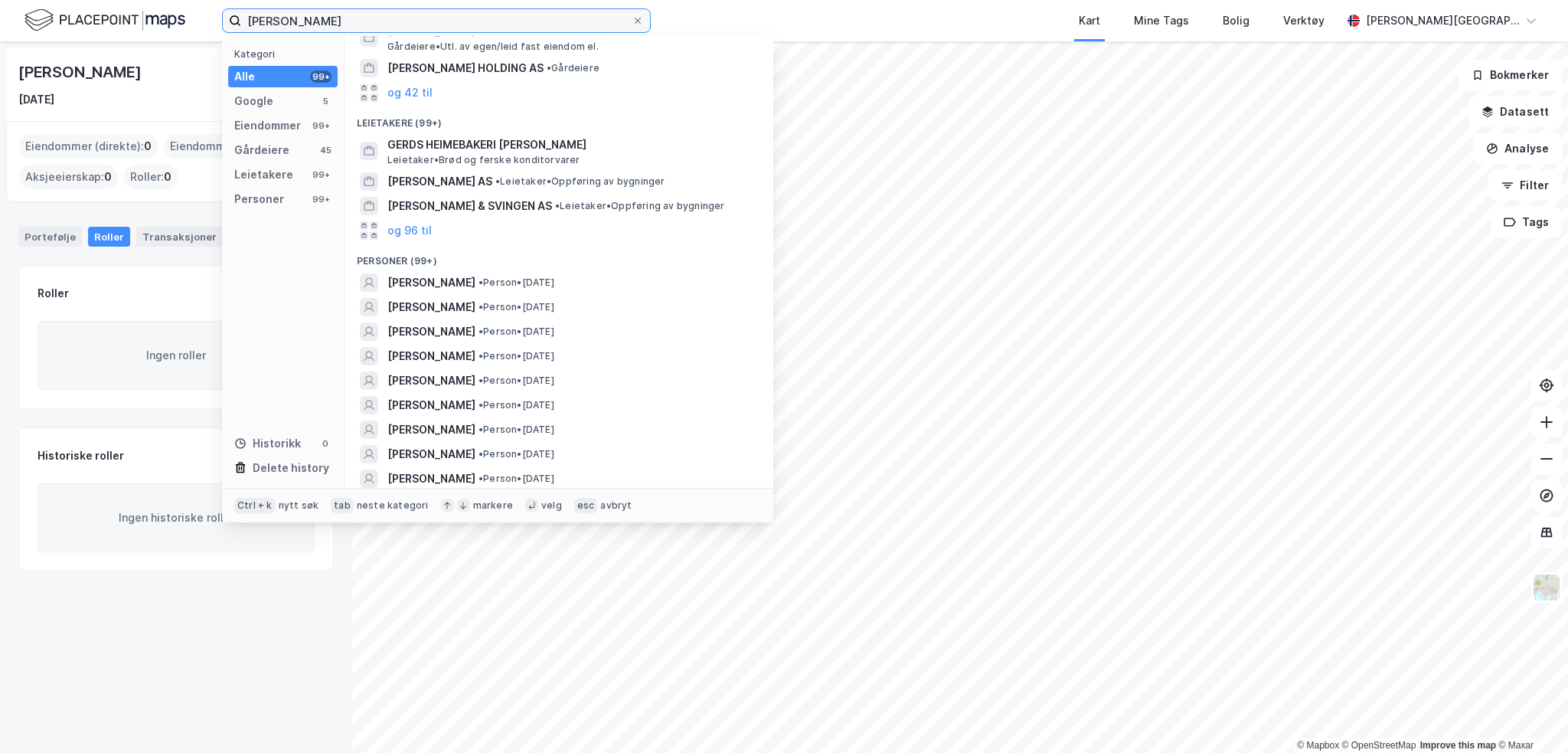
scroll to position [382, 0]
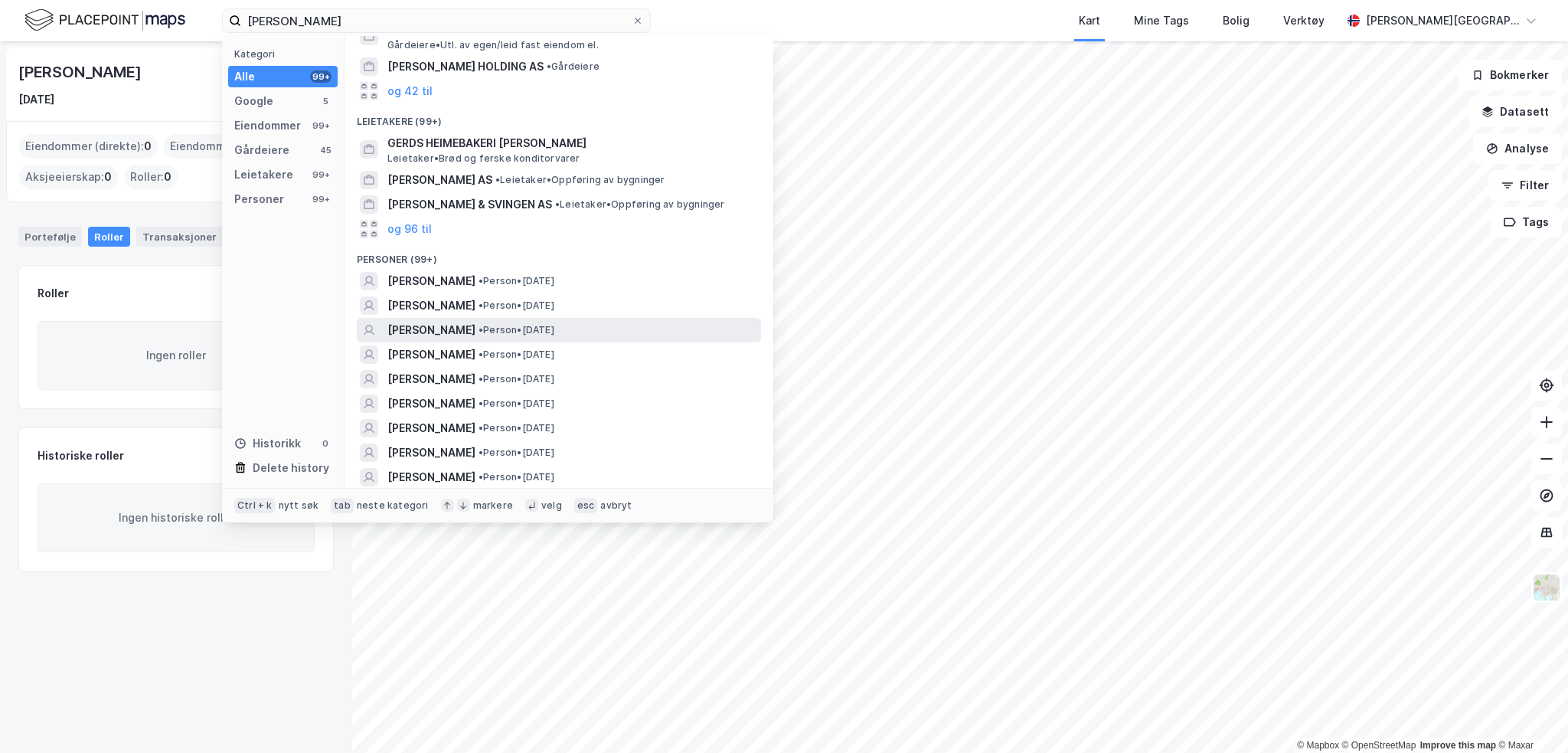
click at [475, 321] on span "[PERSON_NAME]" at bounding box center [431, 330] width 88 height 18
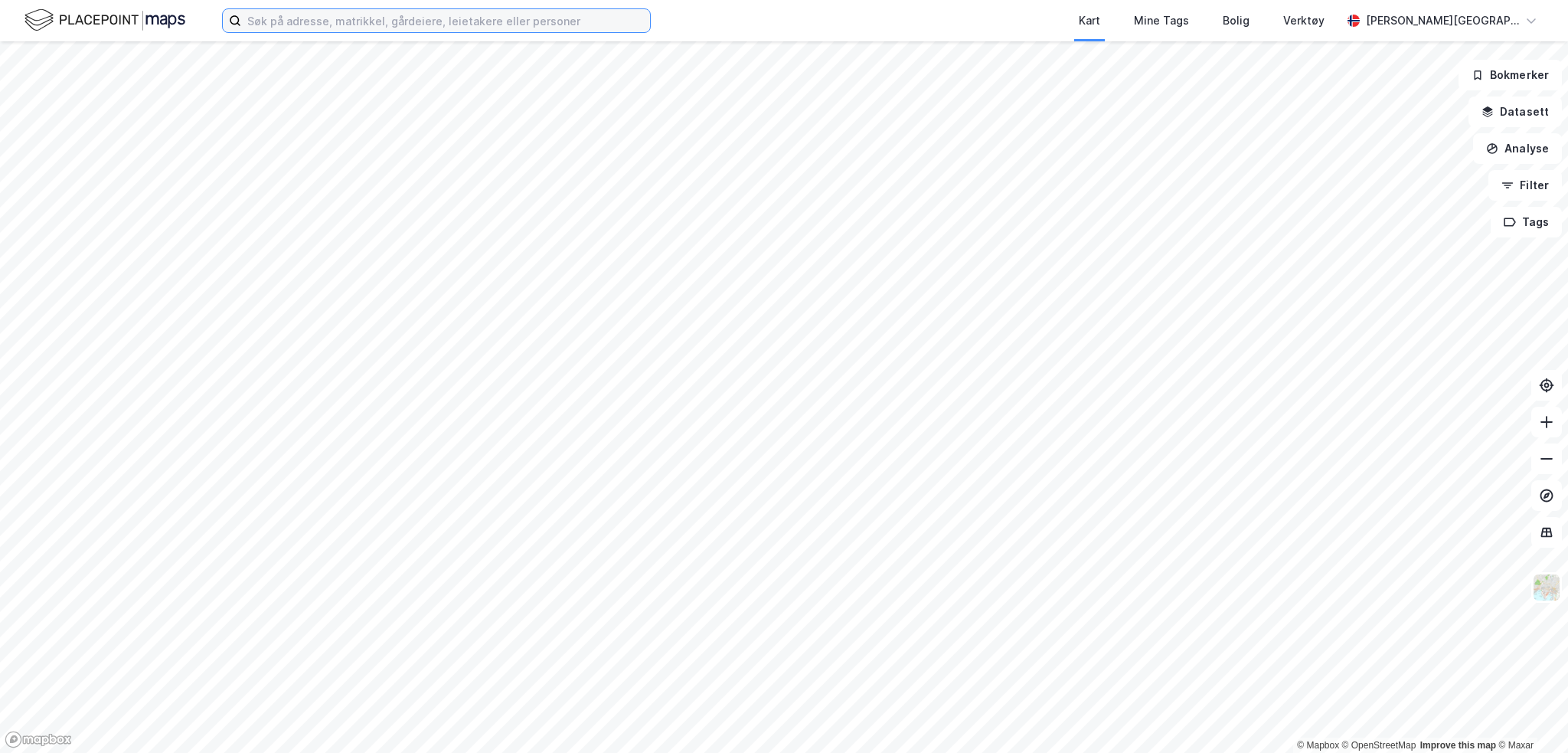
click at [285, 21] on input at bounding box center [445, 21] width 409 height 23
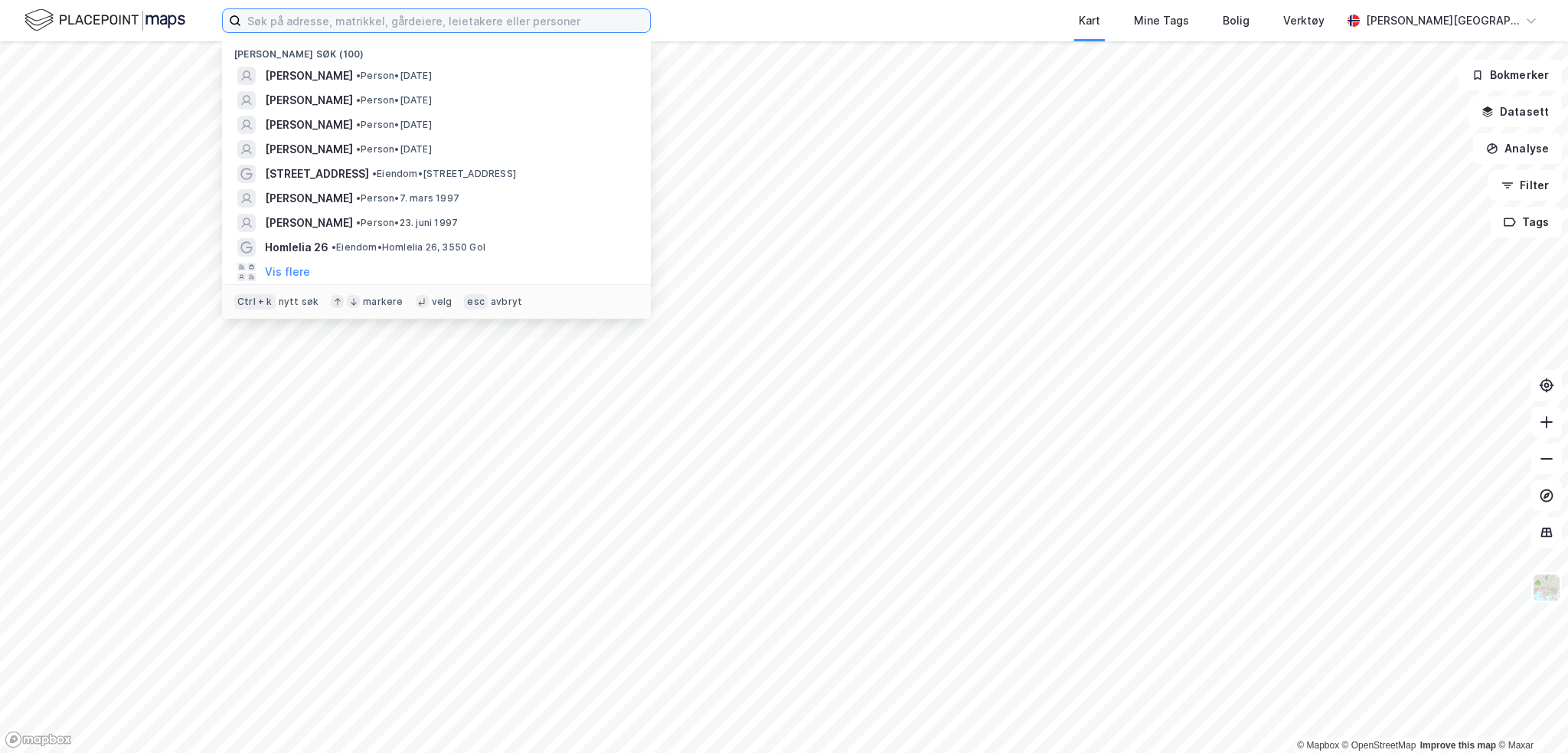
paste input "Gerda Nielsen"
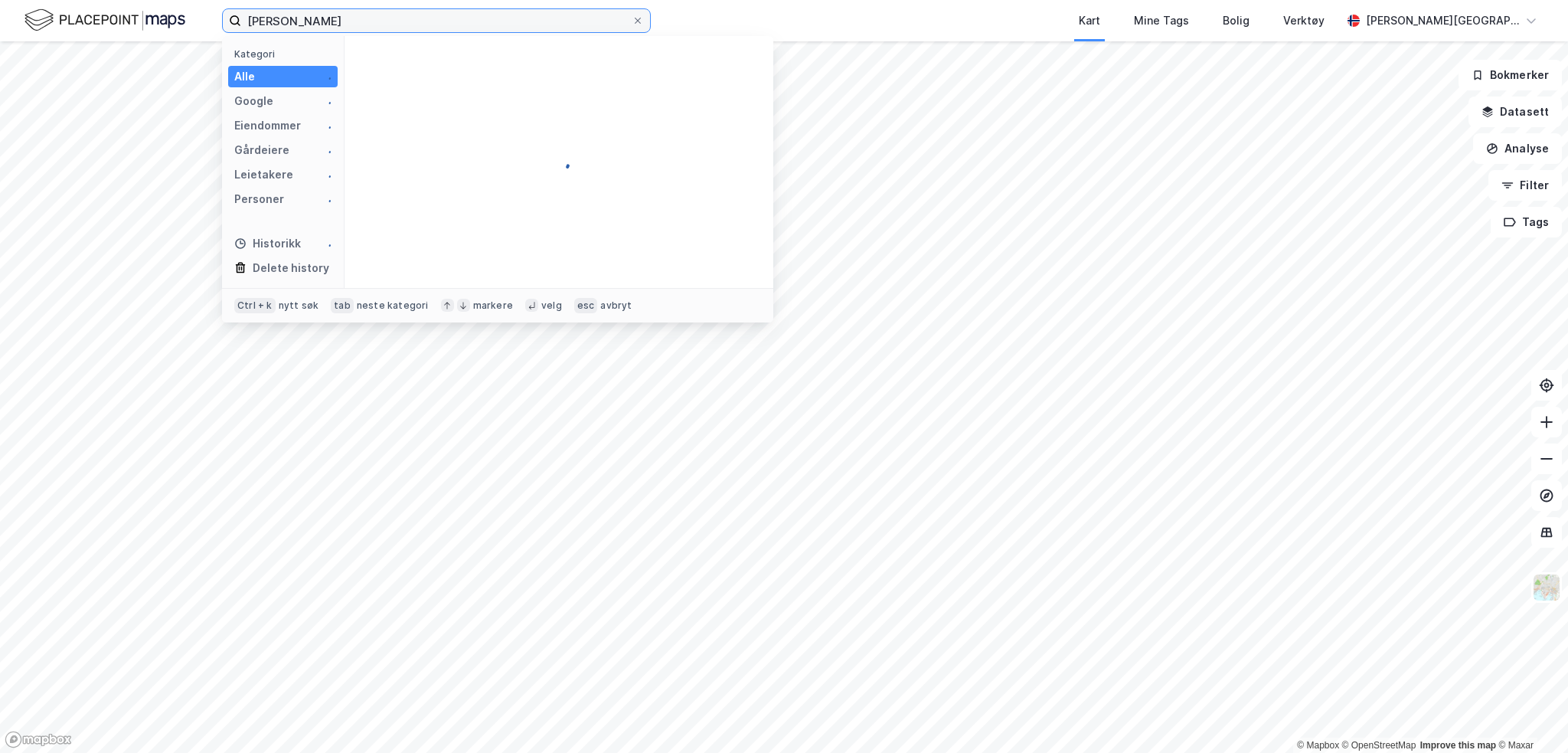
type input "Gerda Nielsen"
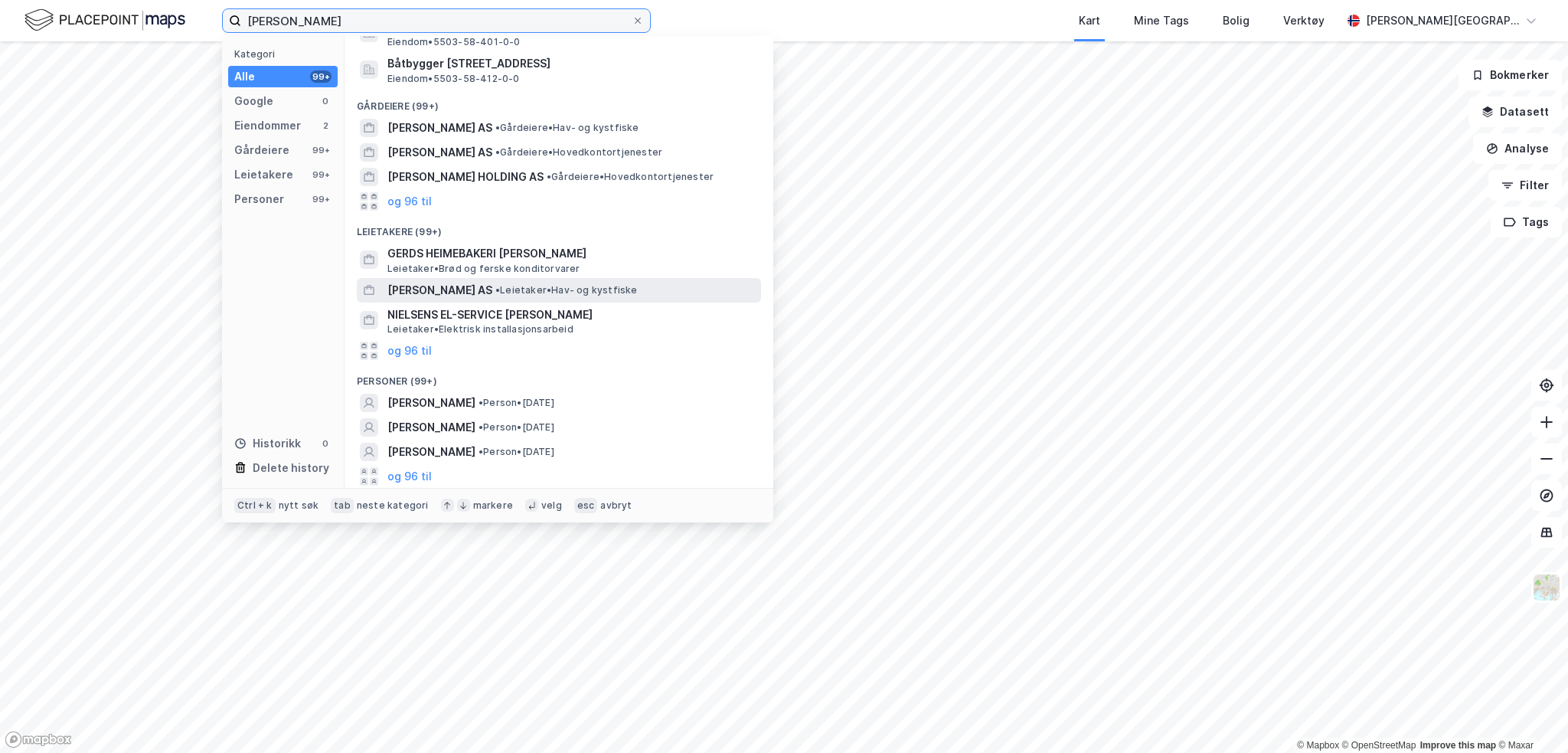
scroll to position [50, 0]
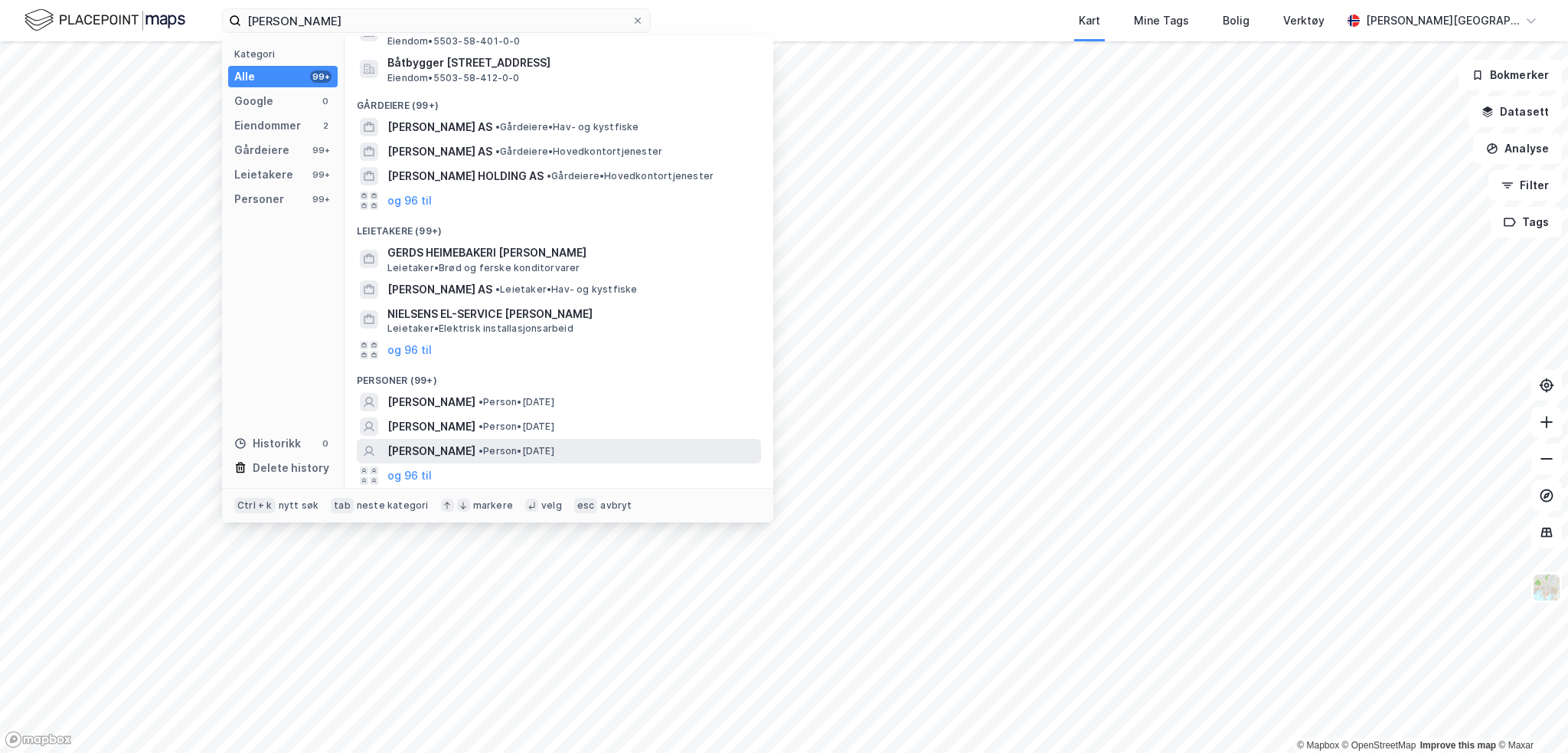
click at [489, 452] on span "• Person • 27. aug. 1893" at bounding box center [516, 451] width 76 height 12
